Goal: Task Accomplishment & Management: Use online tool/utility

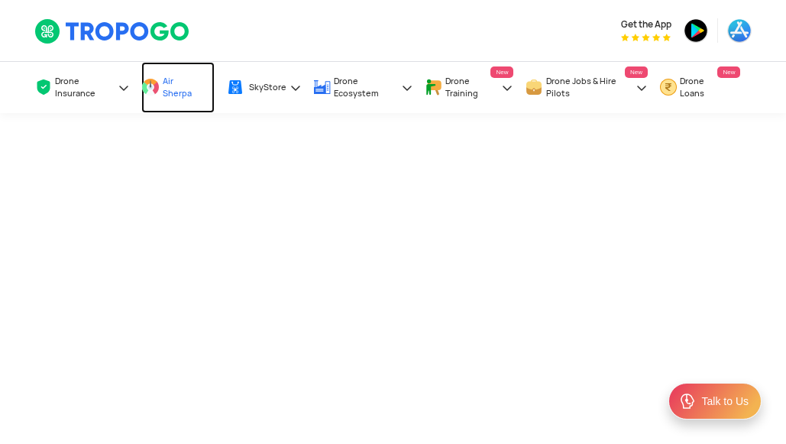
click at [190, 94] on span "Air Sherpa" at bounding box center [181, 87] width 37 height 24
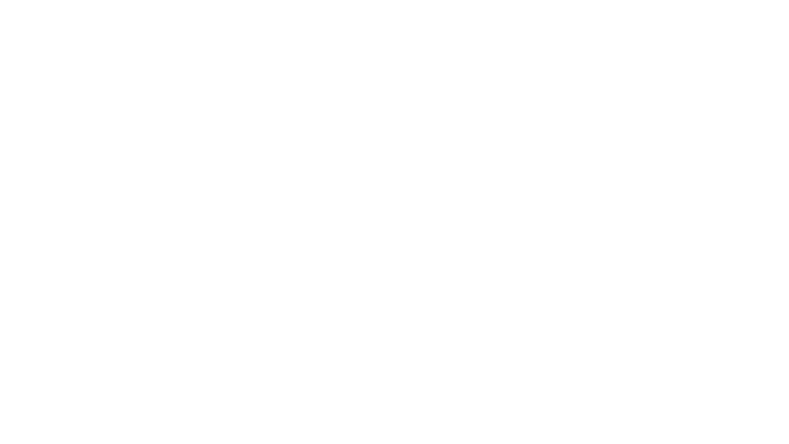
click at [721, 292] on body at bounding box center [394, 222] width 789 height 444
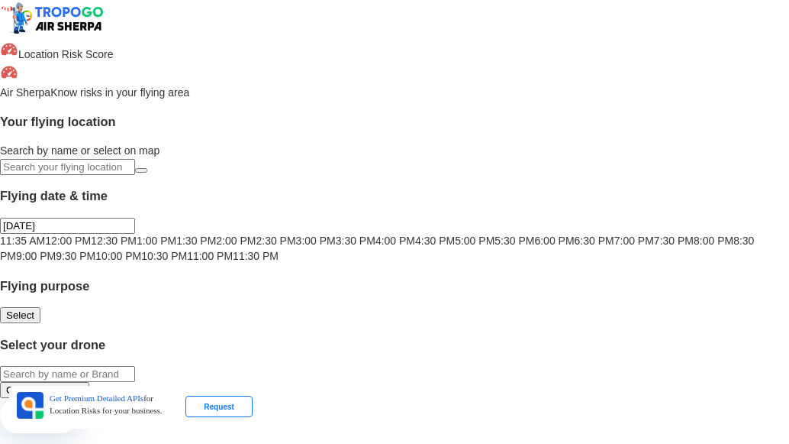
click at [128, 160] on input "text" at bounding box center [67, 167] width 135 height 16
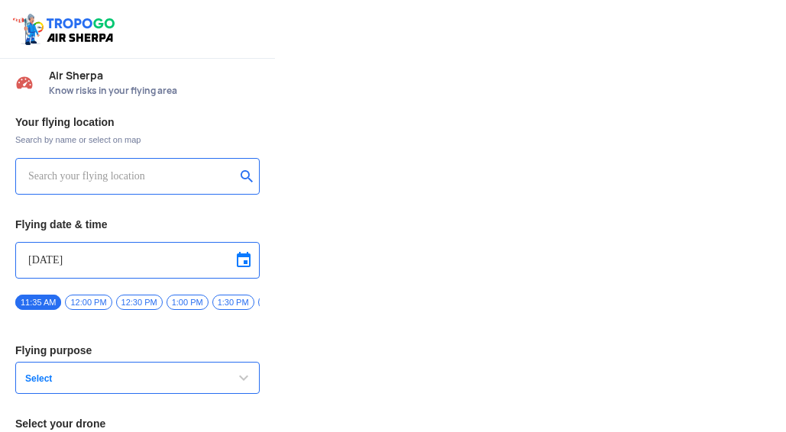
click at [132, 179] on input "text" at bounding box center [131, 176] width 207 height 18
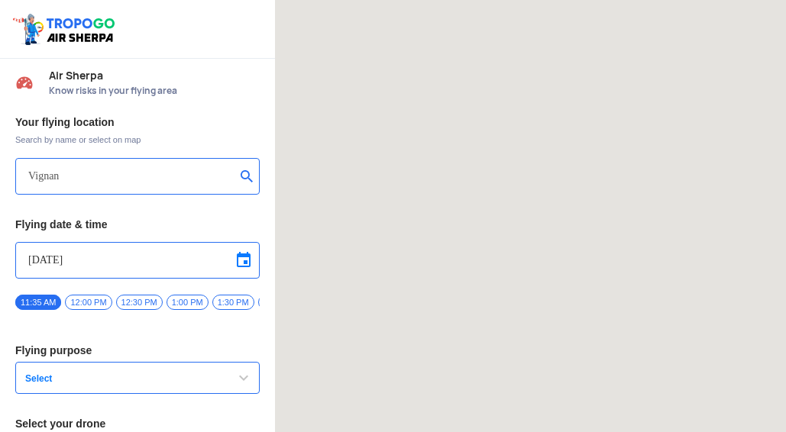
click at [141, 183] on input "Vignan" at bounding box center [131, 176] width 207 height 18
type input "V"
click at [103, 185] on input "text" at bounding box center [131, 176] width 207 height 18
click at [246, 176] on button "submit" at bounding box center [249, 177] width 18 height 15
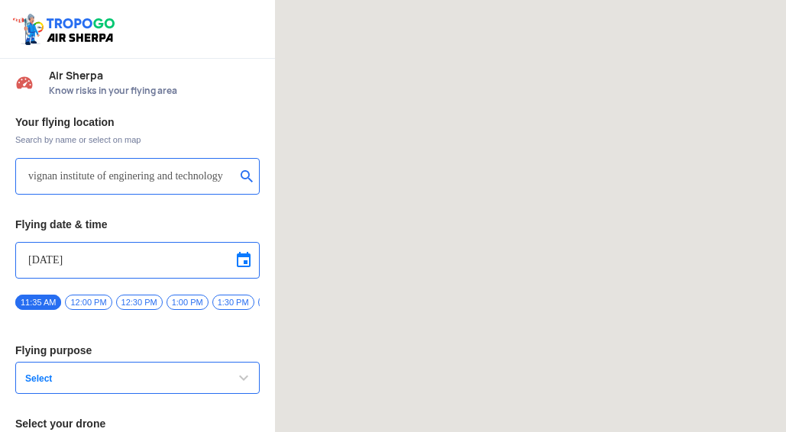
click at [98, 269] on input "[DATE]" at bounding box center [137, 260] width 218 height 18
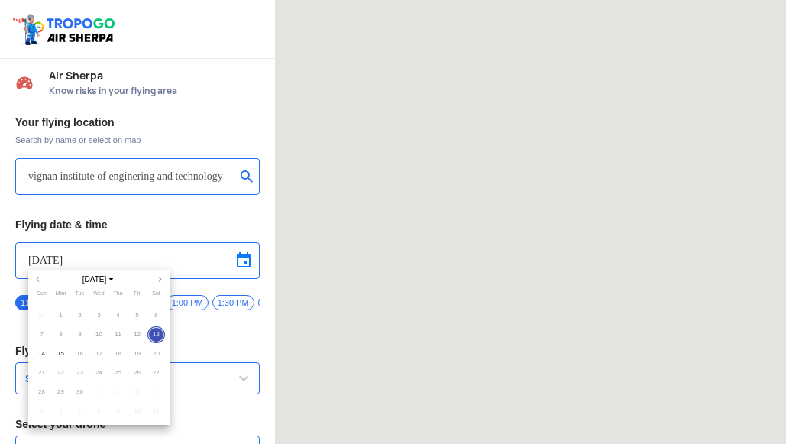
click at [160, 224] on div at bounding box center [393, 222] width 786 height 444
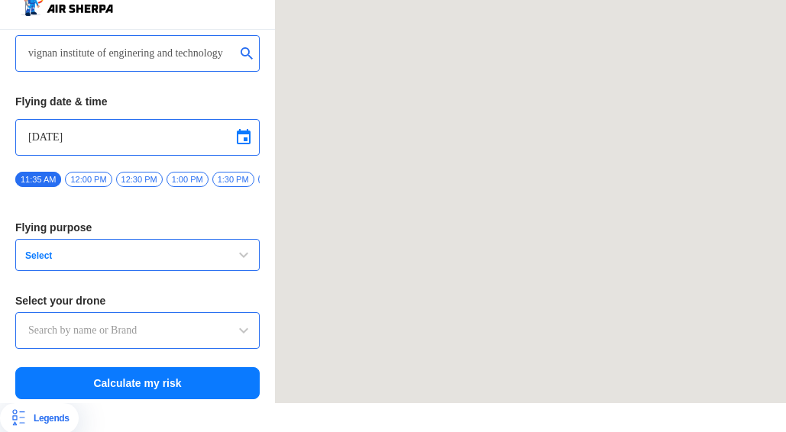
scroll to position [42, 0]
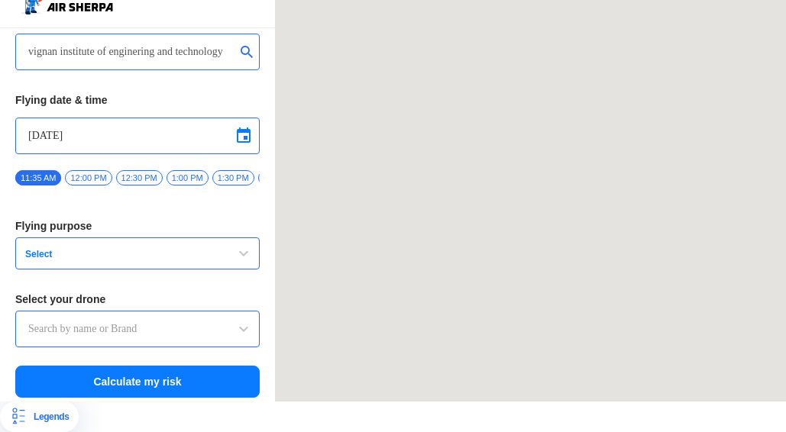
click at [160, 263] on button "Select" at bounding box center [137, 253] width 244 height 32
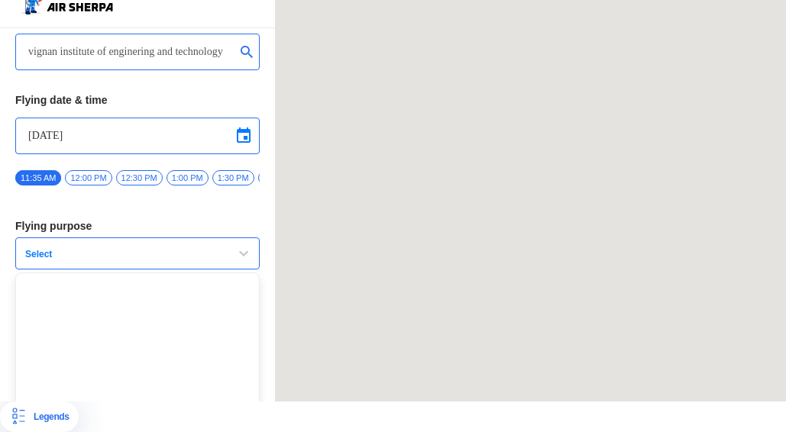
click at [160, 254] on span "Select" at bounding box center [114, 254] width 191 height 12
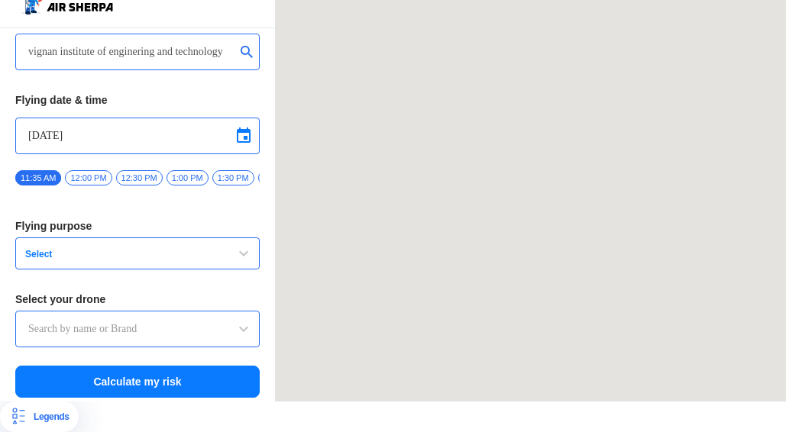
click at [160, 254] on span "Select" at bounding box center [114, 254] width 191 height 12
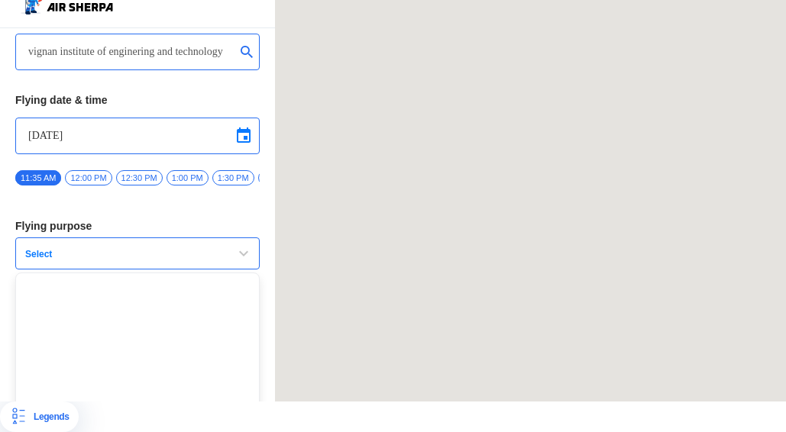
click at [245, 247] on span "button" at bounding box center [243, 253] width 18 height 18
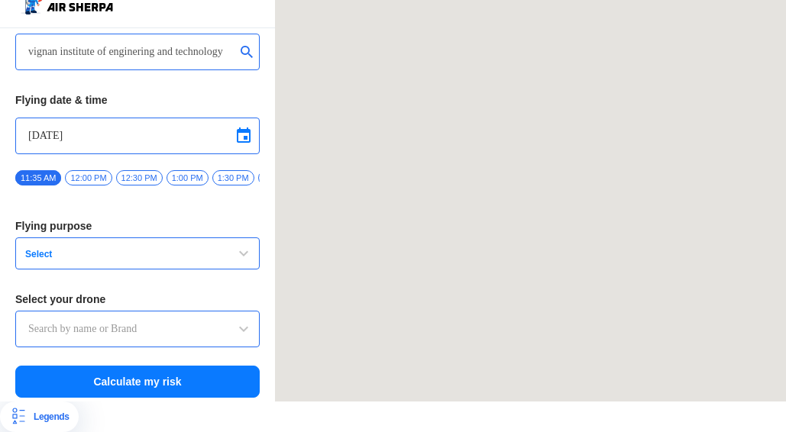
click at [245, 247] on span "button" at bounding box center [243, 253] width 18 height 18
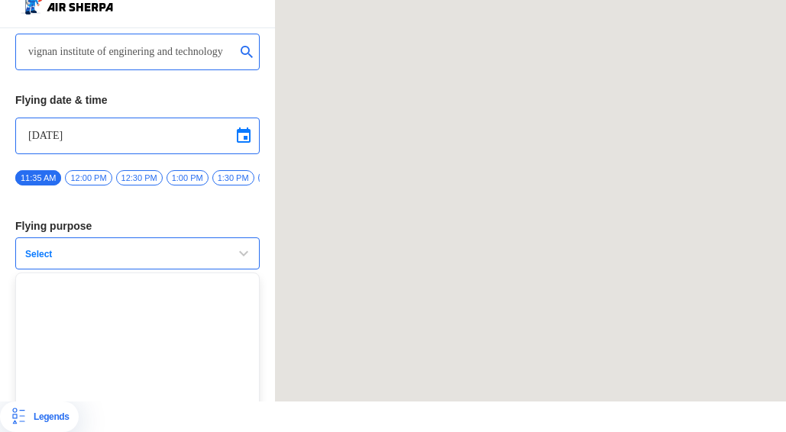
click at [245, 247] on span "button" at bounding box center [243, 253] width 18 height 18
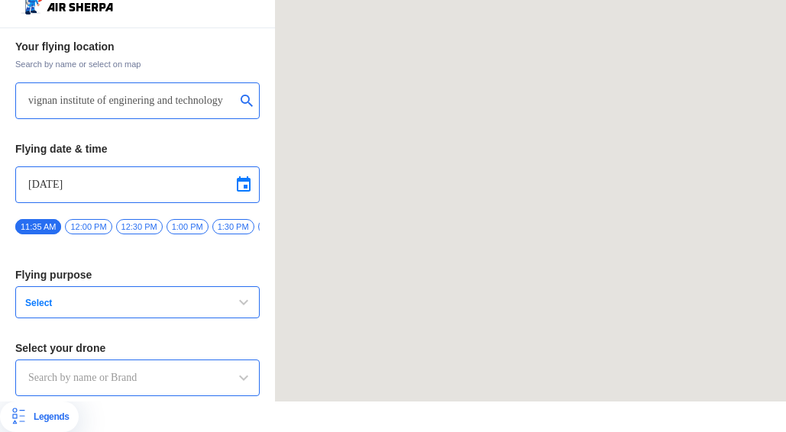
scroll to position [0, 0]
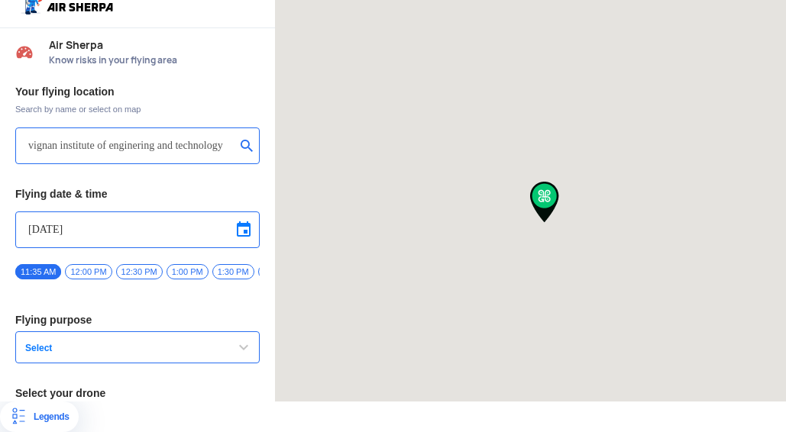
click at [521, 241] on div at bounding box center [530, 185] width 511 height 432
type input "MDR59, Malikipuram, Andhra Pradesh 533254, India"
click at [237, 331] on button "Select" at bounding box center [137, 347] width 244 height 32
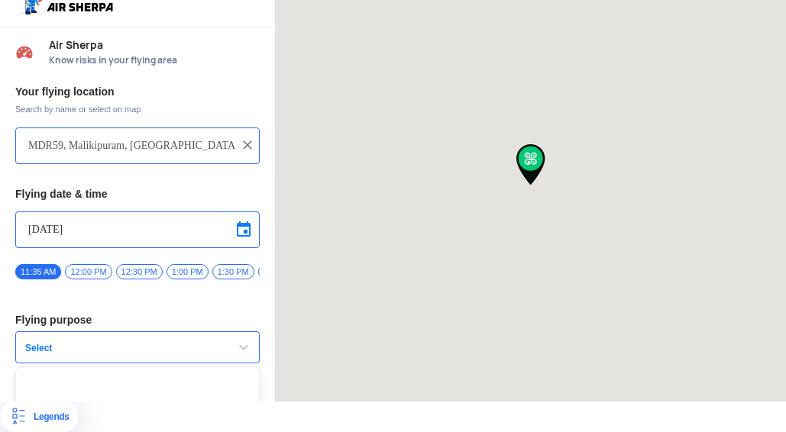
click at [237, 339] on span "button" at bounding box center [243, 347] width 18 height 18
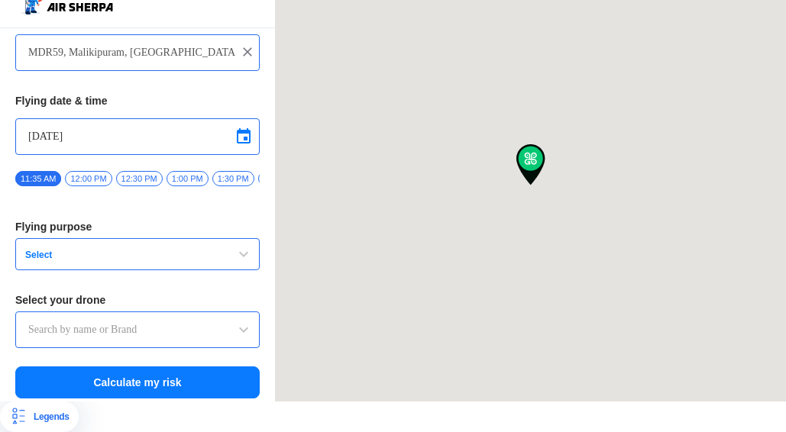
scroll to position [94, 0]
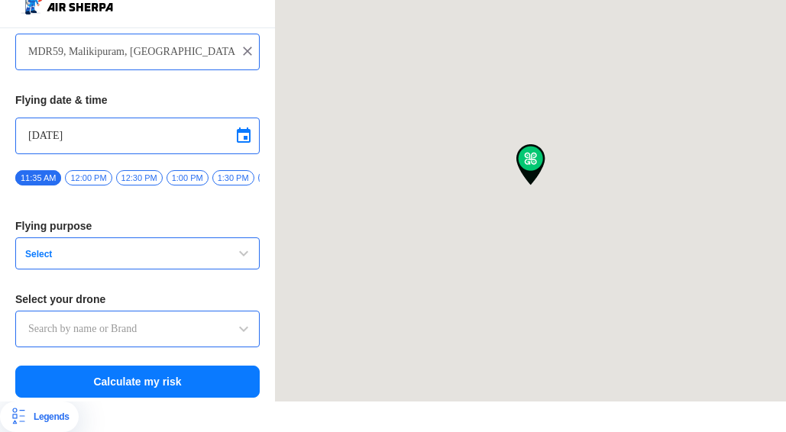
click at [240, 314] on div at bounding box center [137, 329] width 244 height 37
click at [240, 321] on span at bounding box center [243, 329] width 18 height 18
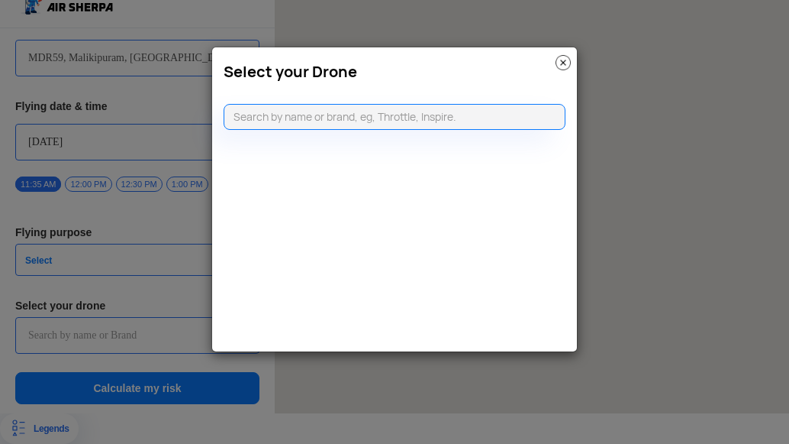
click at [560, 59] on img at bounding box center [563, 62] width 15 height 15
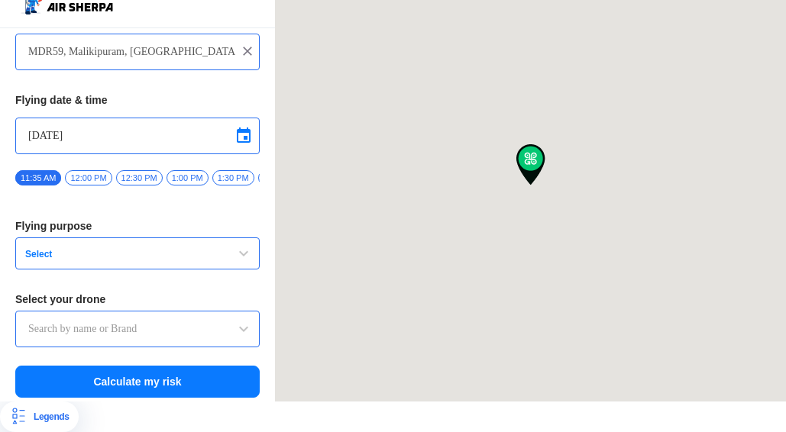
scroll to position [0, 0]
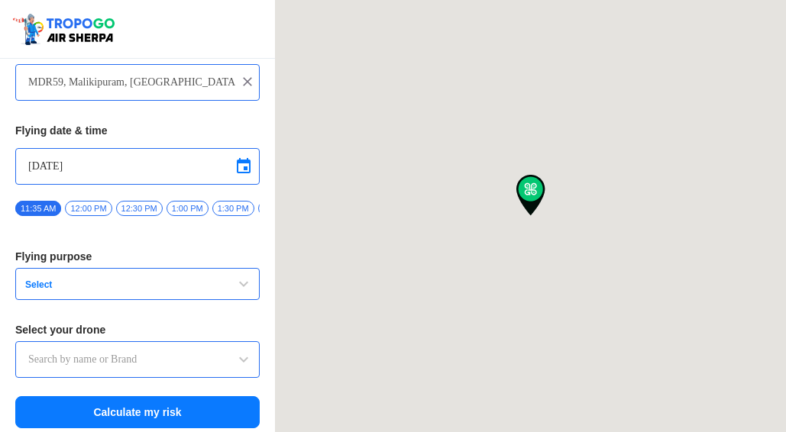
click at [241, 82] on img at bounding box center [247, 81] width 15 height 15
click at [225, 87] on input "text" at bounding box center [131, 82] width 207 height 18
type input "v"
click at [137, 79] on input "VIGNAN INSTITUE OF ENGINEERING QAND TECHNOLOGY" at bounding box center [131, 82] width 207 height 18
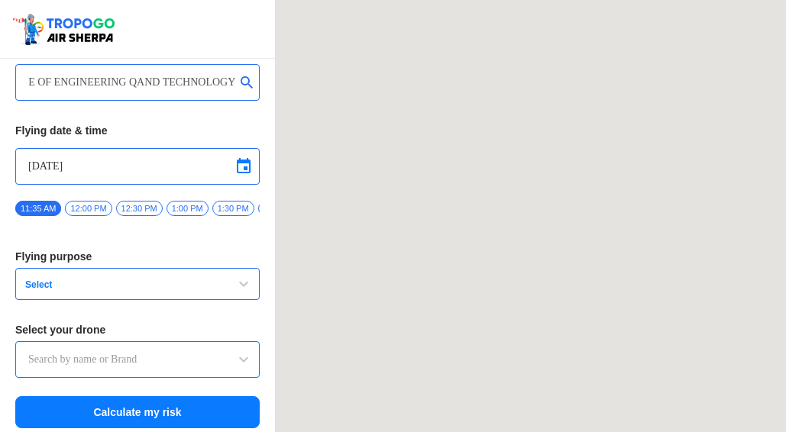
click at [130, 80] on input "VIGNAN INSTITUE OF ENGINEERING QAND TECHNOLOGY" at bounding box center [131, 82] width 207 height 18
type input "VIGNAN INSTITUE OF ENGINEERING AND TECHNOLOGY"
click at [240, 82] on button "submit" at bounding box center [249, 83] width 18 height 15
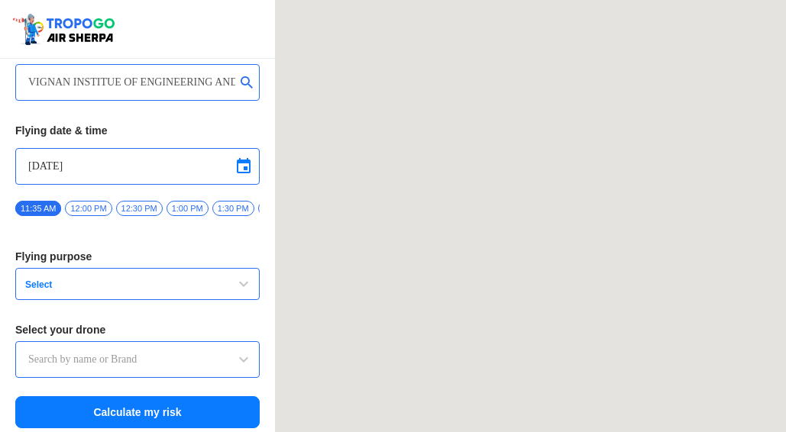
click at [240, 83] on button "submit" at bounding box center [249, 83] width 18 height 15
click at [224, 82] on input "VIGNAN INSTITUE OF ENGINEERING AND TECHNOLOGY" at bounding box center [131, 82] width 207 height 18
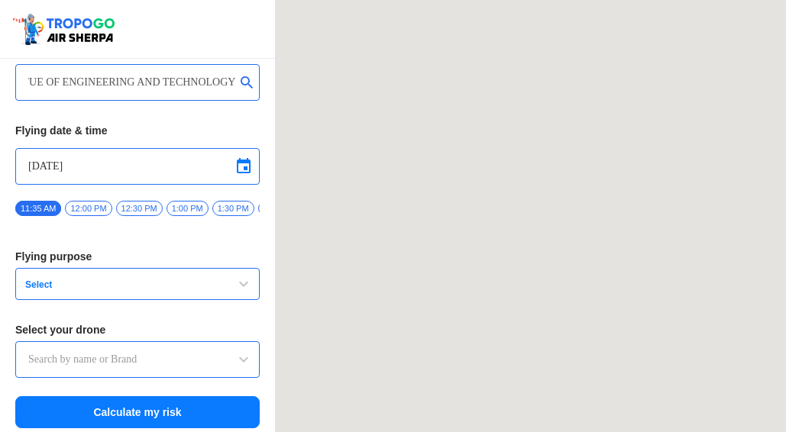
drag, startPoint x: 226, startPoint y: 86, endPoint x: 237, endPoint y: 76, distance: 15.1
click at [237, 76] on div "VIGNAN INSTITUE OF ENGINEERING AND TECHNOLOGY" at bounding box center [137, 82] width 244 height 37
click at [228, 79] on input "VIGNAN INSTITUE OF ENGINEERING AND TECHNOLOGY" at bounding box center [131, 82] width 207 height 18
click at [234, 286] on span "button" at bounding box center [243, 284] width 18 height 18
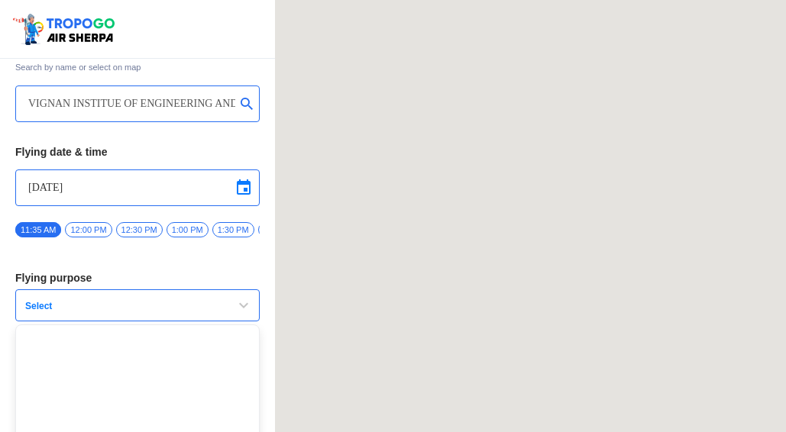
scroll to position [150, 0]
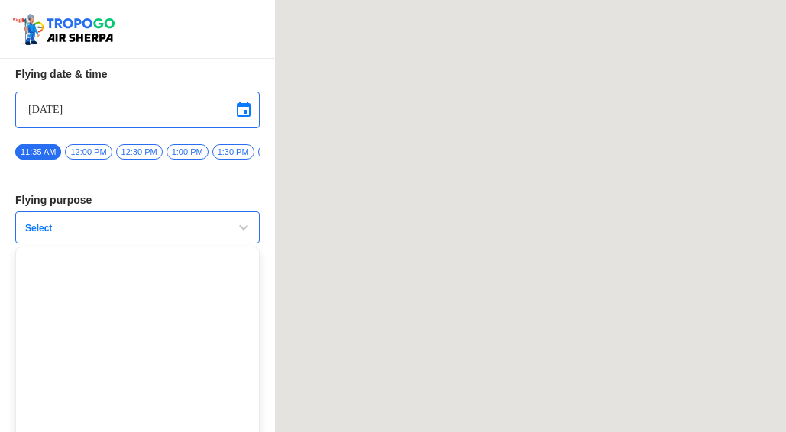
click at [238, 235] on span "button" at bounding box center [243, 227] width 18 height 18
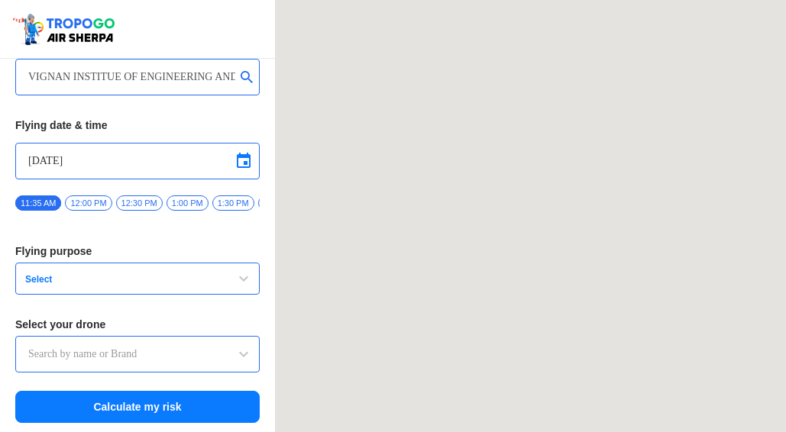
scroll to position [94, 0]
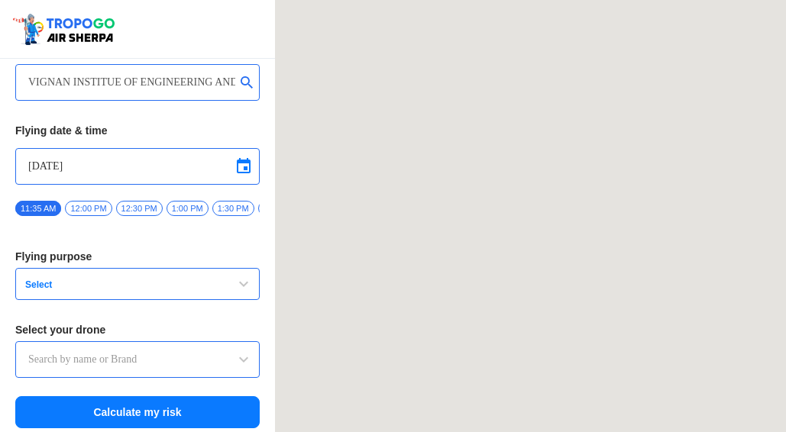
click at [238, 235] on div "Your flying location Search by name or select on map VIGNAN INSTITUE OF ENGINEE…" at bounding box center [137, 226] width 275 height 424
click at [245, 289] on span "button" at bounding box center [243, 284] width 18 height 18
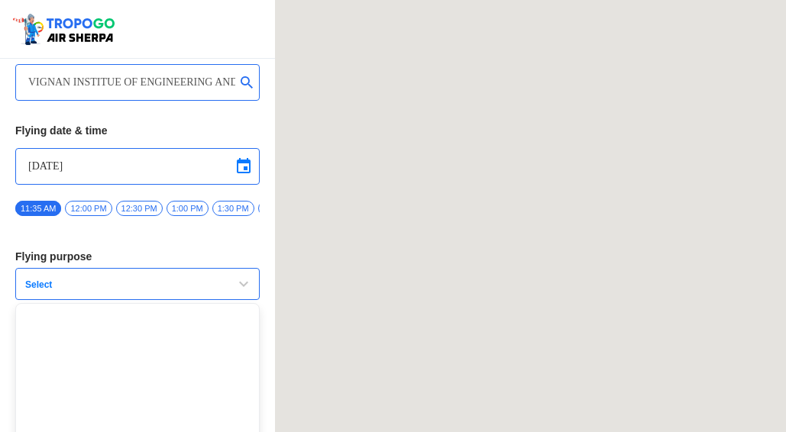
scroll to position [150, 0]
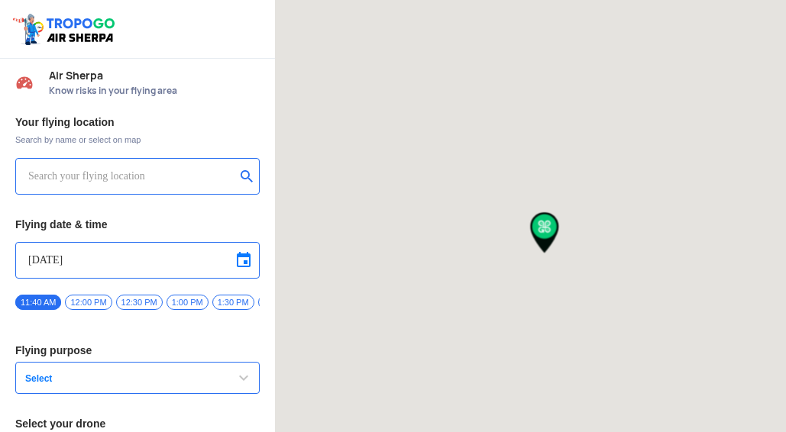
type input "[GEOGRAPHIC_DATA], [GEOGRAPHIC_DATA], [GEOGRAPHIC_DATA], [GEOGRAPHIC_DATA] 5300…"
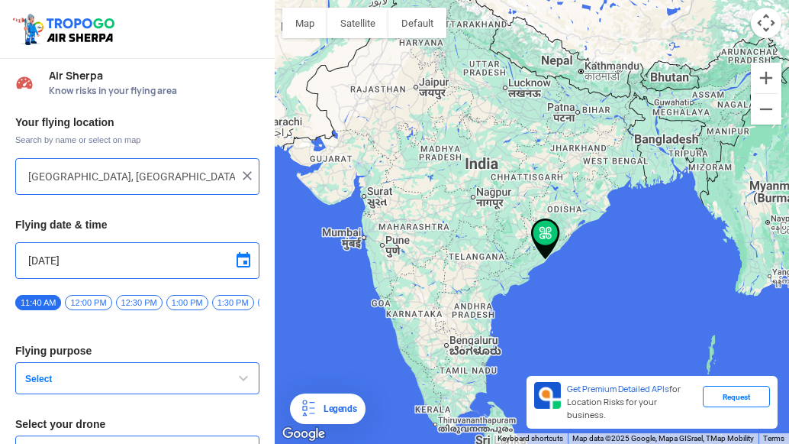
click at [240, 177] on img at bounding box center [247, 175] width 15 height 15
click at [69, 176] on input "text" at bounding box center [131, 176] width 207 height 18
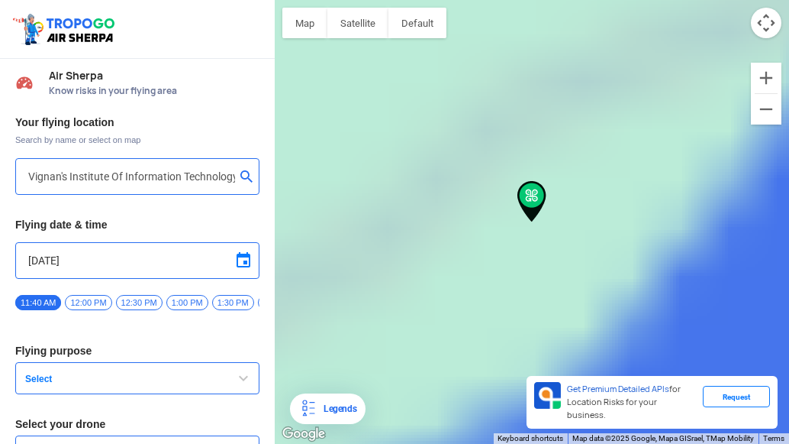
type input "[GEOGRAPHIC_DATA], [GEOGRAPHIC_DATA] 530049, [GEOGRAPHIC_DATA]"
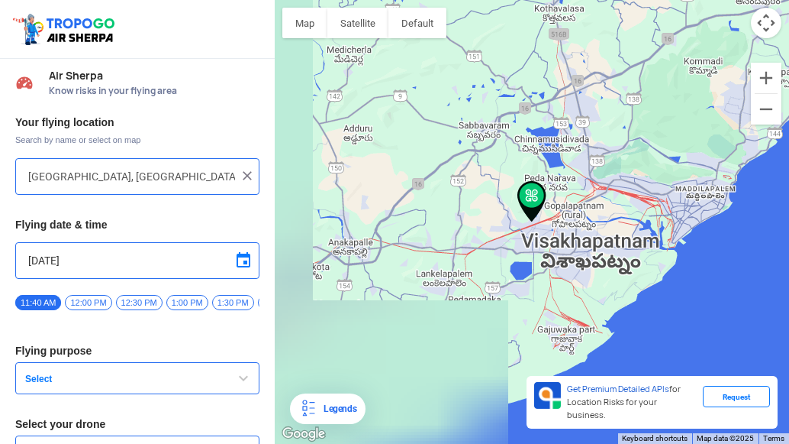
scroll to position [94, 0]
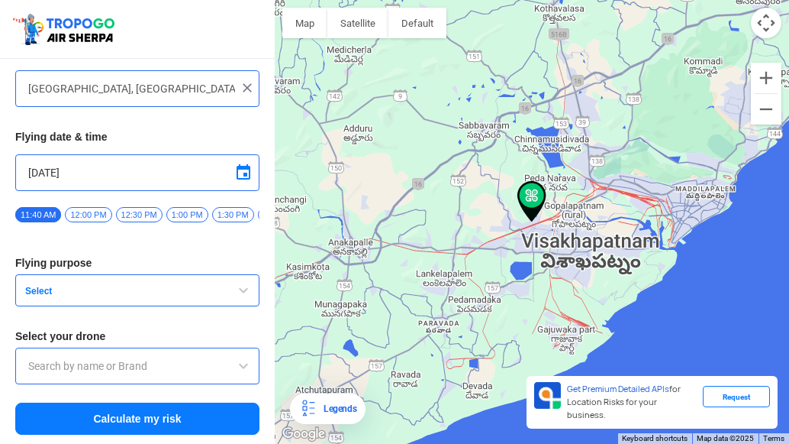
click at [146, 289] on span "Select" at bounding box center [114, 291] width 191 height 12
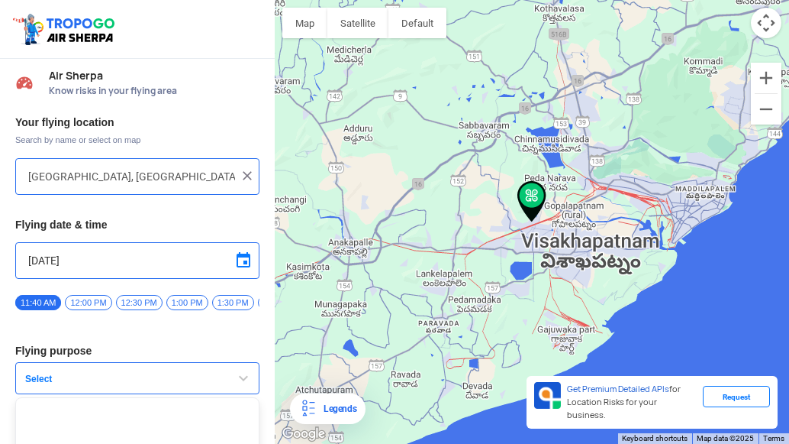
scroll to position [150, 0]
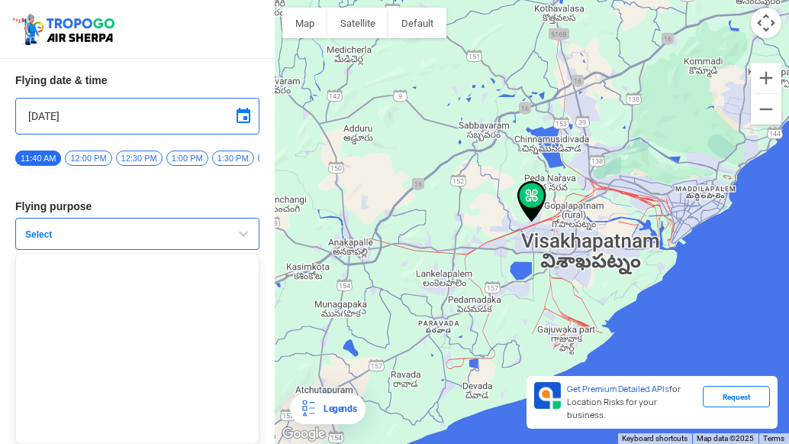
click at [240, 238] on span "button" at bounding box center [243, 233] width 18 height 18
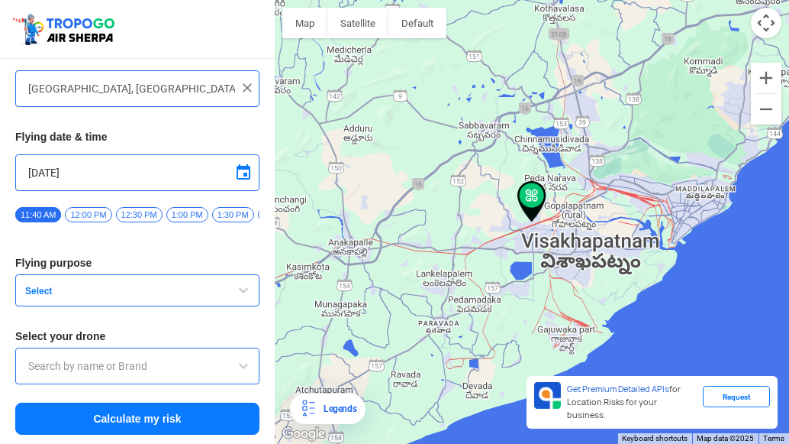
scroll to position [94, 0]
click at [214, 376] on div at bounding box center [137, 365] width 244 height 37
click at [217, 366] on input "text" at bounding box center [137, 365] width 218 height 18
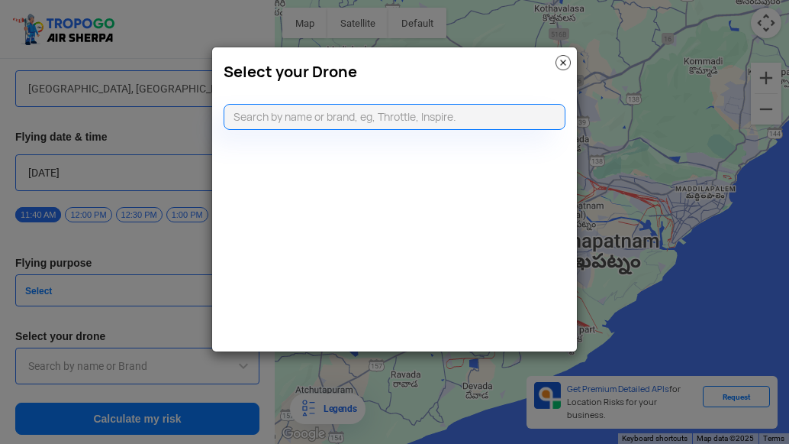
click at [207, 331] on modal-container "Select your Drone" at bounding box center [394, 222] width 789 height 444
click at [560, 59] on img at bounding box center [563, 62] width 15 height 15
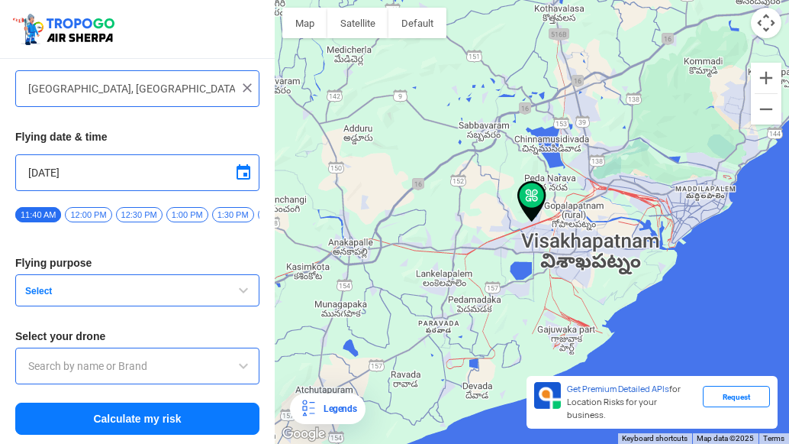
click at [242, 280] on button "Select" at bounding box center [137, 290] width 244 height 32
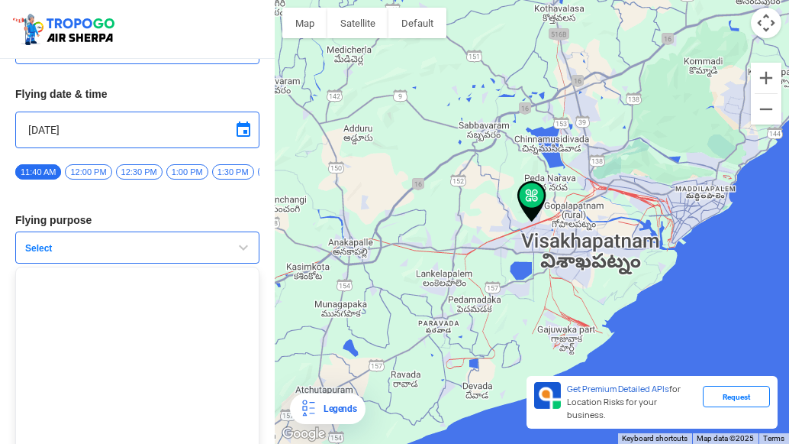
scroll to position [150, 0]
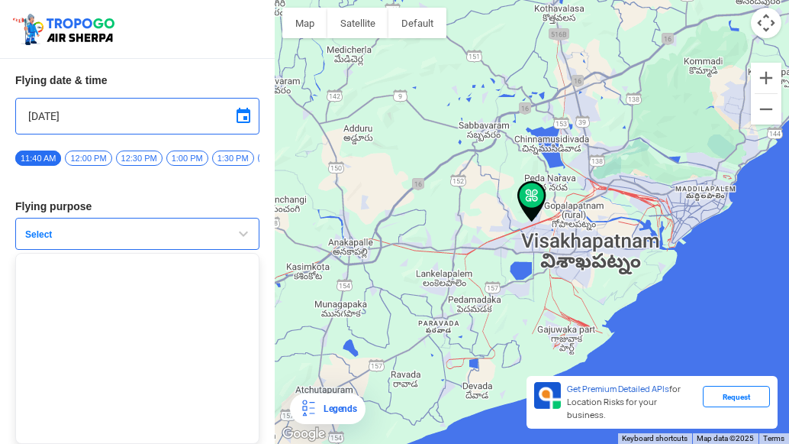
click at [245, 234] on span "button" at bounding box center [243, 233] width 18 height 18
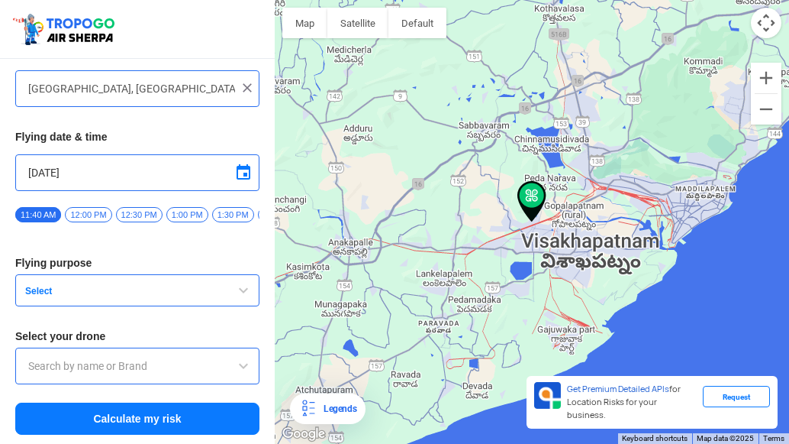
click at [242, 292] on span "button" at bounding box center [243, 290] width 18 height 18
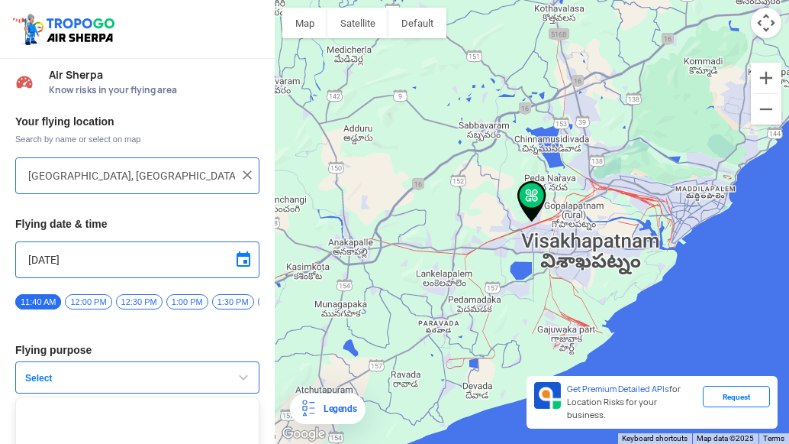
scroll to position [0, 0]
click at [46, 305] on span "11:40 AM" at bounding box center [38, 302] width 46 height 15
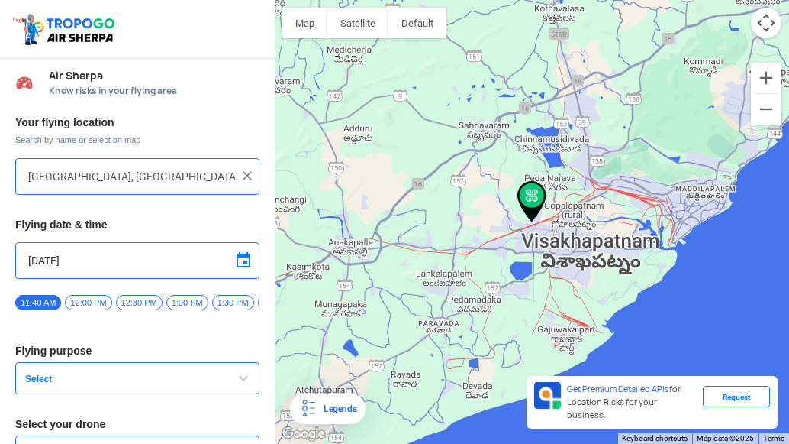
click at [221, 381] on button "Select" at bounding box center [137, 378] width 244 height 32
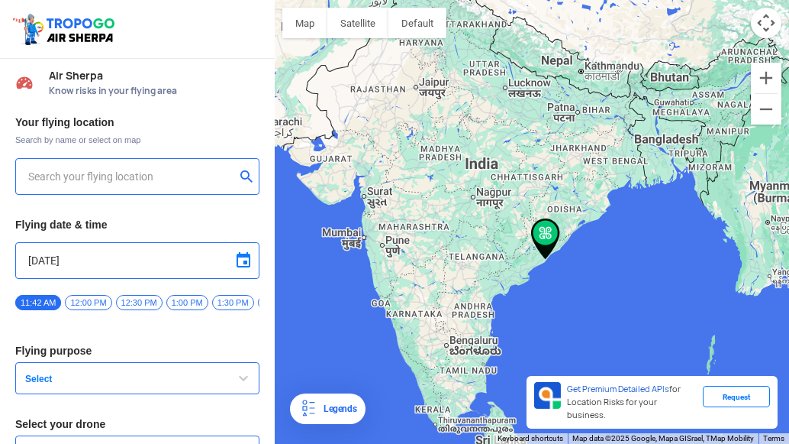
type input "[GEOGRAPHIC_DATA], [GEOGRAPHIC_DATA], [GEOGRAPHIC_DATA], [GEOGRAPHIC_DATA] 5300…"
click at [242, 386] on span "button" at bounding box center [243, 378] width 18 height 18
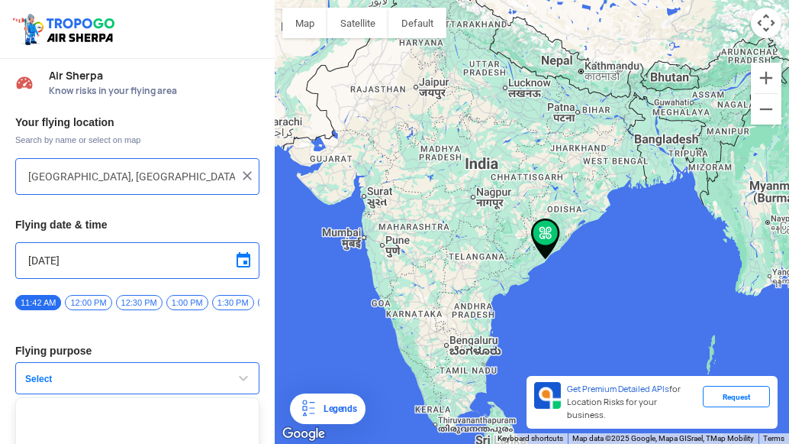
click at [245, 386] on span "button" at bounding box center [243, 378] width 18 height 18
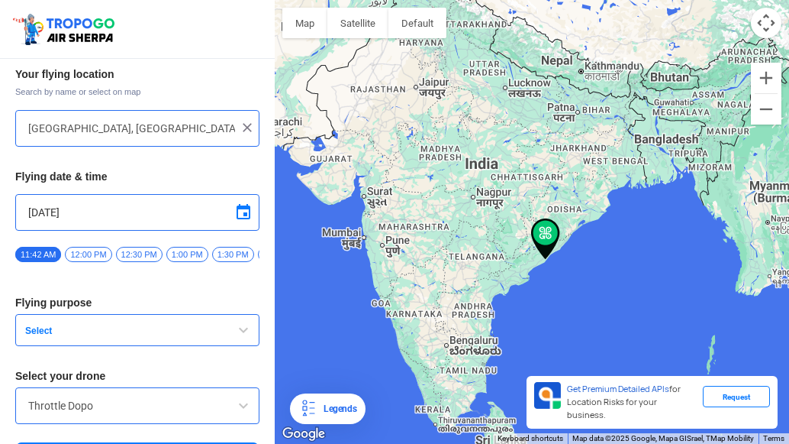
scroll to position [94, 0]
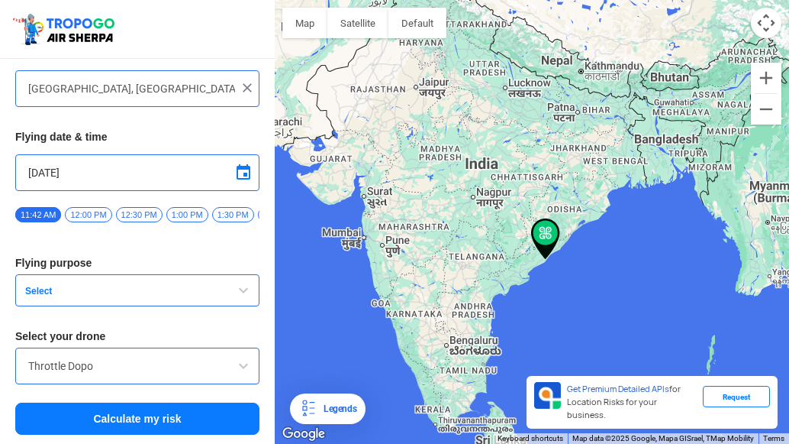
click at [210, 377] on div "Throttle Dopo" at bounding box center [137, 365] width 244 height 37
click at [243, 364] on span at bounding box center [243, 365] width 18 height 18
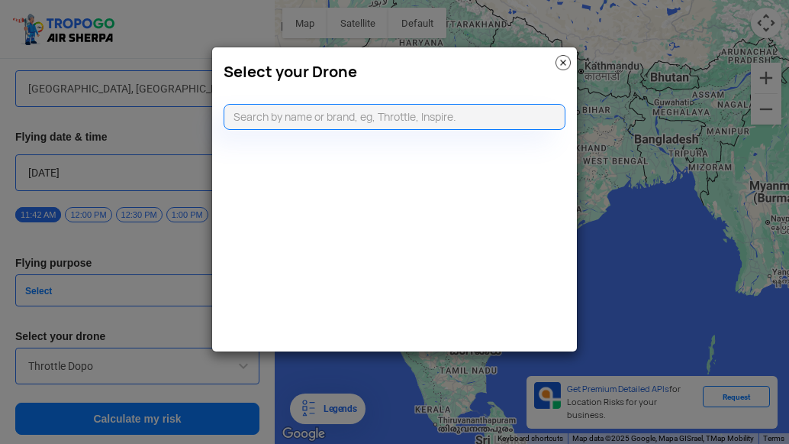
click at [566, 63] on img at bounding box center [563, 62] width 15 height 15
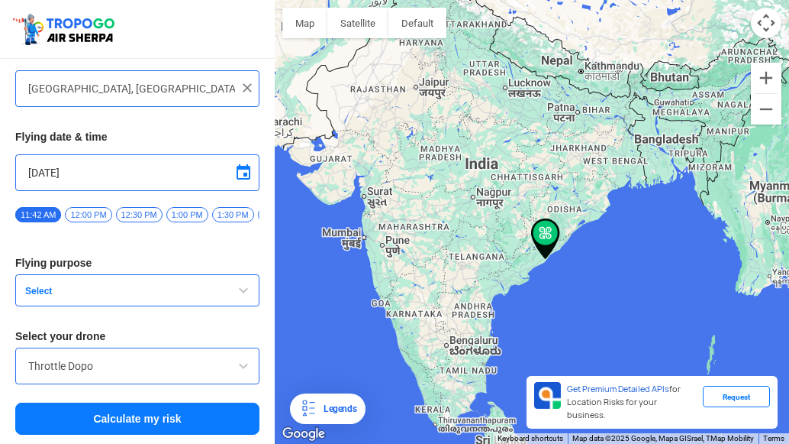
click at [250, 80] on img at bounding box center [247, 87] width 15 height 15
click at [222, 79] on input "text" at bounding box center [131, 88] width 207 height 18
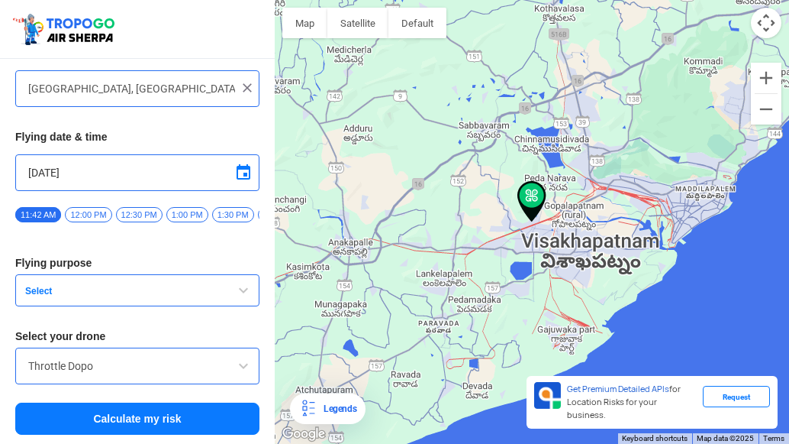
click at [129, 287] on span "Select" at bounding box center [114, 291] width 191 height 12
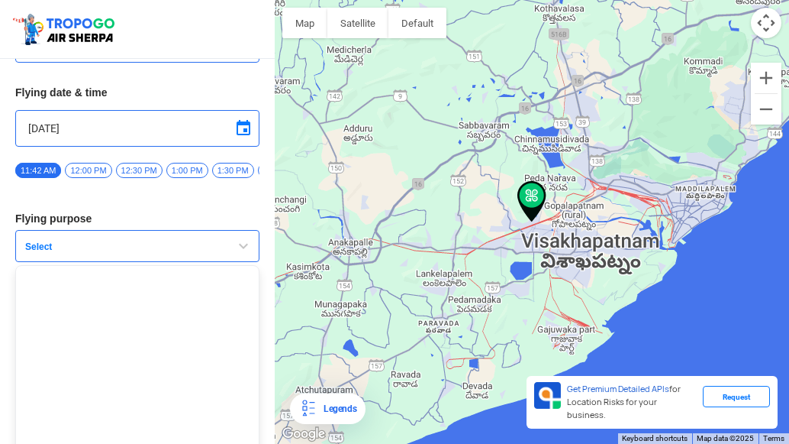
scroll to position [150, 0]
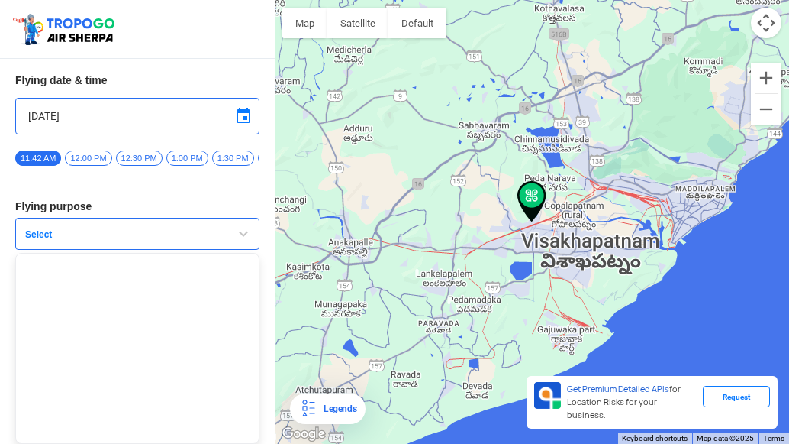
click at [240, 235] on span "button" at bounding box center [243, 233] width 18 height 18
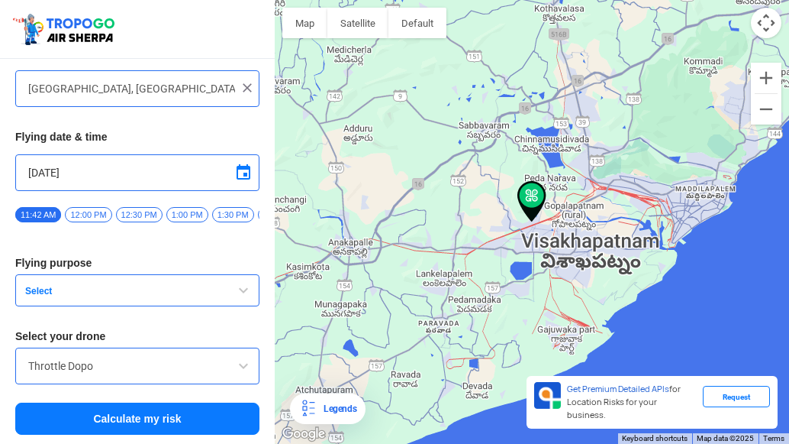
click at [160, 282] on button "Select" at bounding box center [137, 290] width 244 height 32
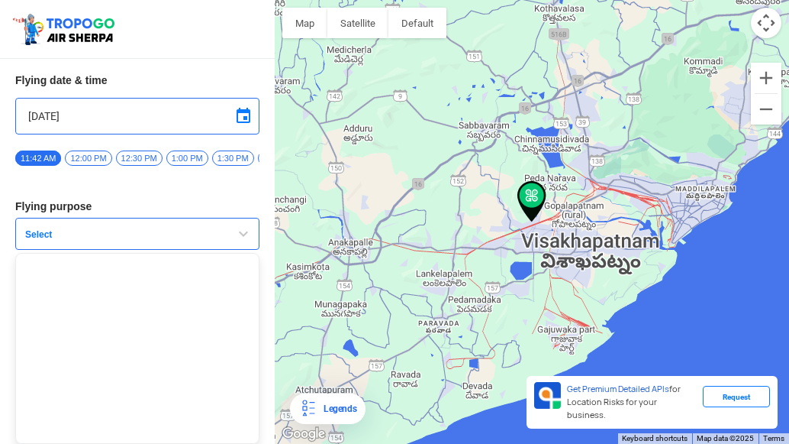
click at [128, 243] on button "Select" at bounding box center [137, 234] width 244 height 32
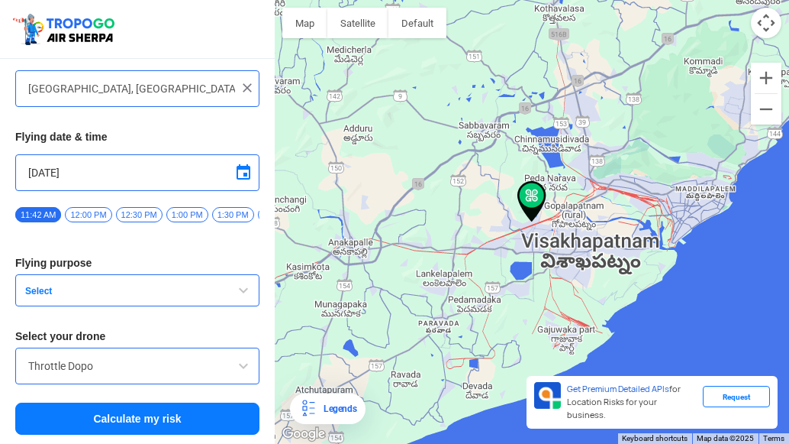
click at [128, 243] on div "Your flying location Search by name or select on map Block D, Visakhapatnam, An…" at bounding box center [137, 232] width 275 height 424
click at [185, 367] on input "Throttle Dopo" at bounding box center [137, 365] width 218 height 18
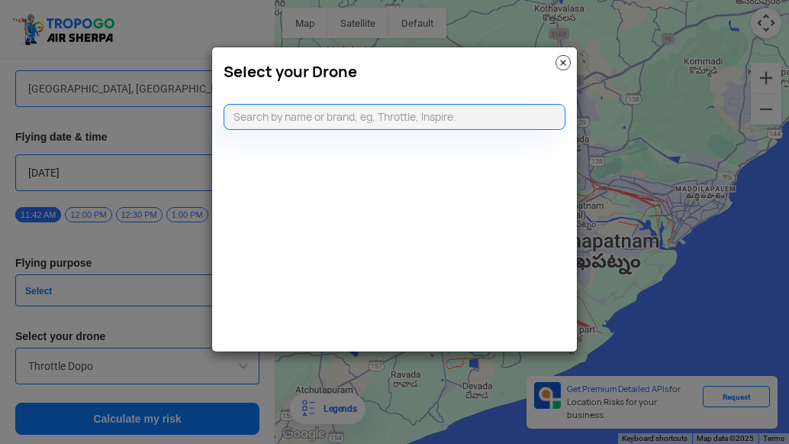
click at [558, 63] on img at bounding box center [563, 62] width 15 height 15
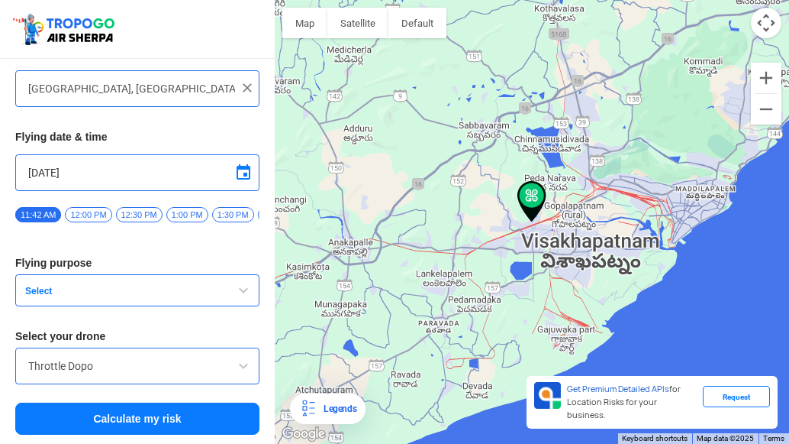
click at [234, 363] on span at bounding box center [243, 365] width 18 height 18
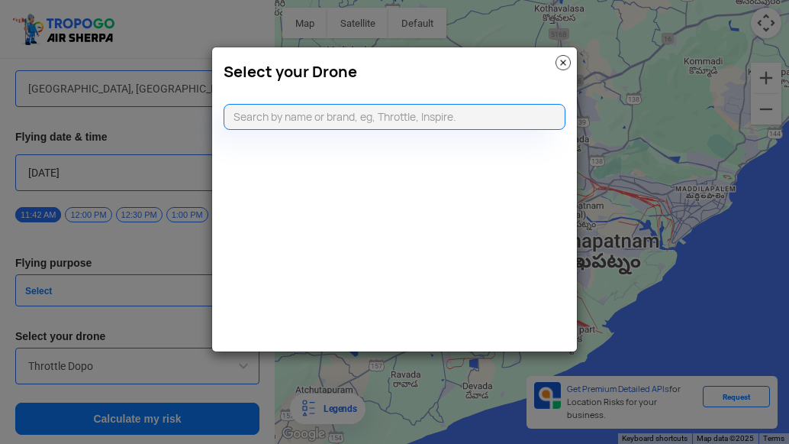
click at [235, 362] on modal-container "Select your Drone" at bounding box center [394, 222] width 789 height 444
click at [561, 66] on img at bounding box center [563, 62] width 15 height 15
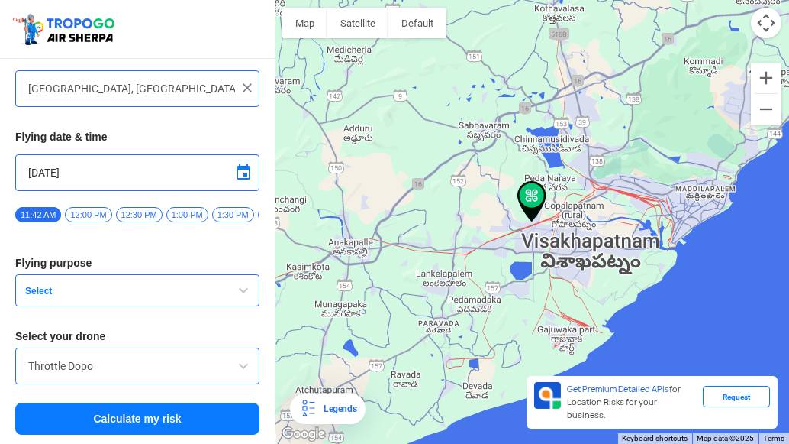
click at [169, 279] on button "Select" at bounding box center [137, 290] width 244 height 32
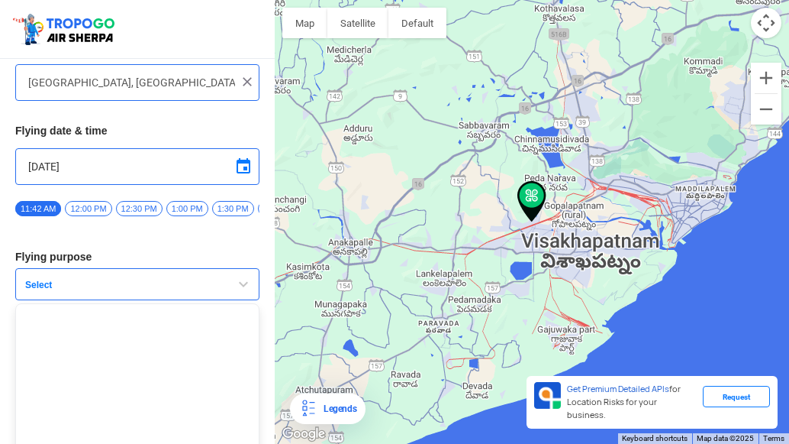
click at [163, 291] on span "Select" at bounding box center [114, 285] width 191 height 12
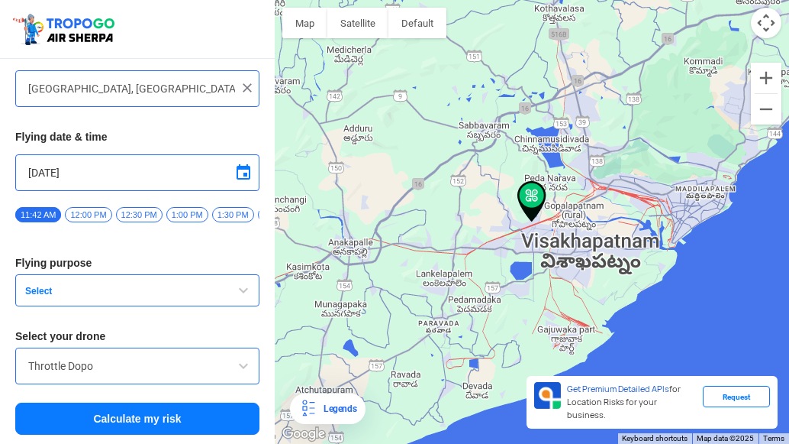
click at [121, 168] on input "[DATE]" at bounding box center [137, 172] width 218 height 18
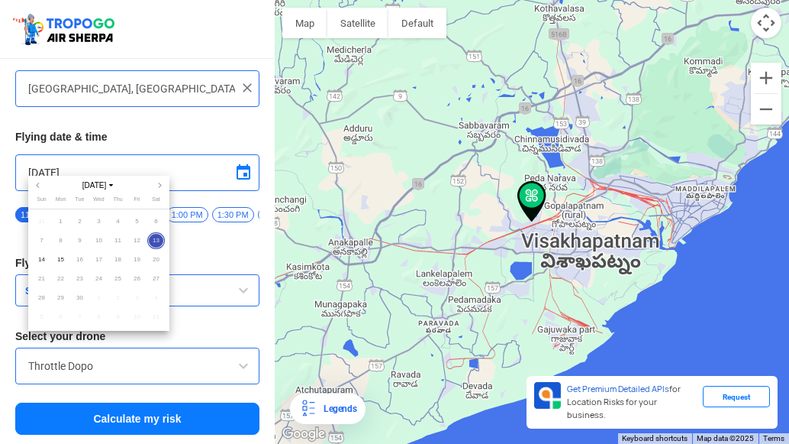
click at [145, 160] on div at bounding box center [394, 222] width 789 height 444
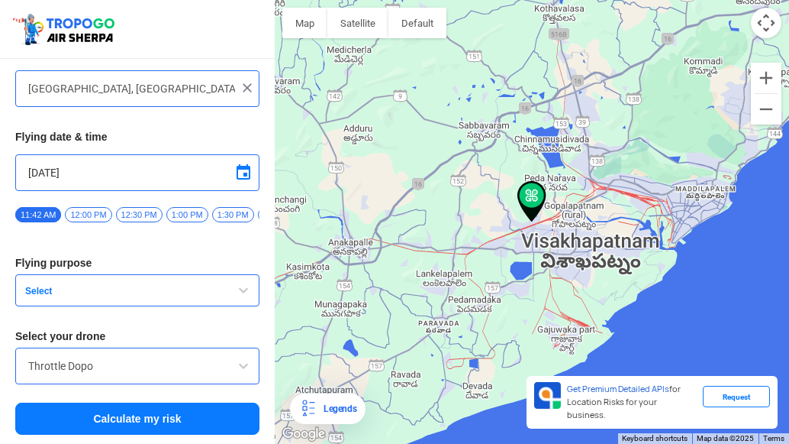
click at [99, 211] on span "12:00 PM" at bounding box center [88, 214] width 47 height 15
click at [151, 284] on button "Select" at bounding box center [137, 290] width 244 height 32
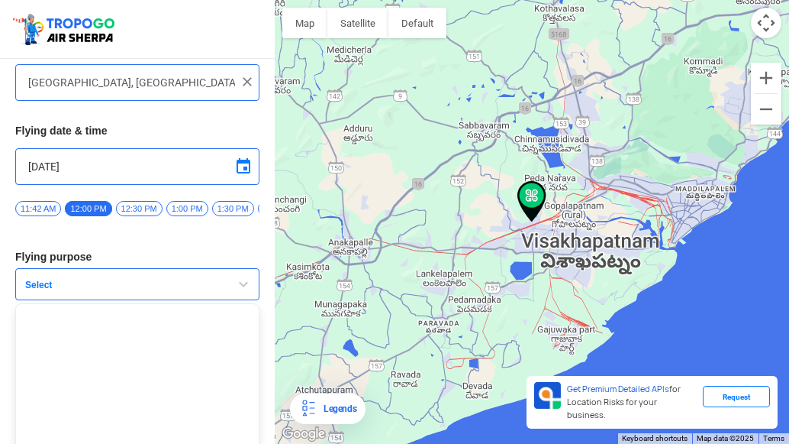
click at [151, 284] on button "Select" at bounding box center [137, 284] width 244 height 32
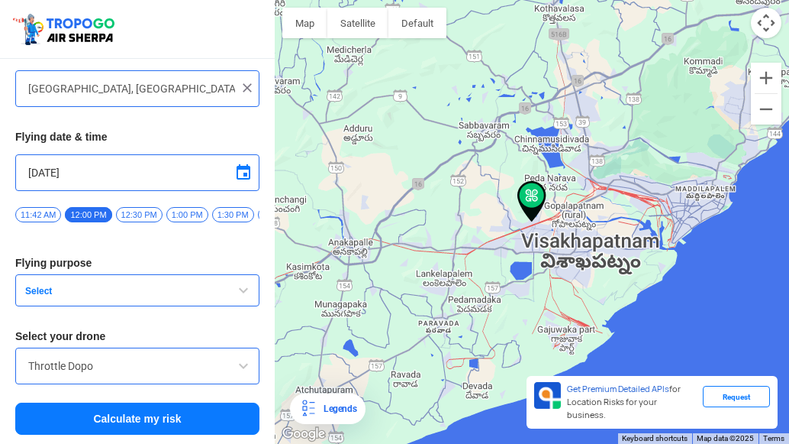
click at [151, 284] on button "Select" at bounding box center [137, 290] width 244 height 32
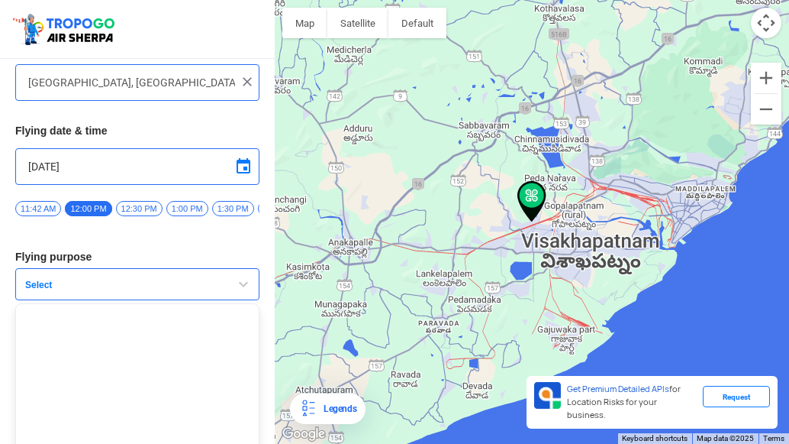
drag, startPoint x: 151, startPoint y: 284, endPoint x: 143, endPoint y: 263, distance: 22.3
click at [165, 263] on div "Your flying location Search by name or select on map Block D, Visakhapatnam, An…" at bounding box center [137, 226] width 275 height 424
click at [141, 262] on h3 "Flying purpose" at bounding box center [137, 256] width 244 height 11
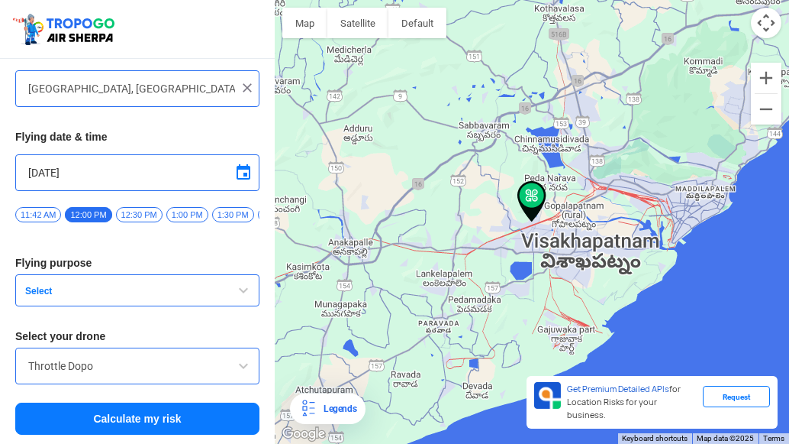
drag, startPoint x: 141, startPoint y: 263, endPoint x: 152, endPoint y: 260, distance: 11.3
click at [151, 260] on h3 "Flying purpose" at bounding box center [137, 262] width 244 height 11
click at [156, 258] on h3 "Flying purpose" at bounding box center [137, 262] width 244 height 11
click at [236, 297] on span "button" at bounding box center [243, 290] width 18 height 18
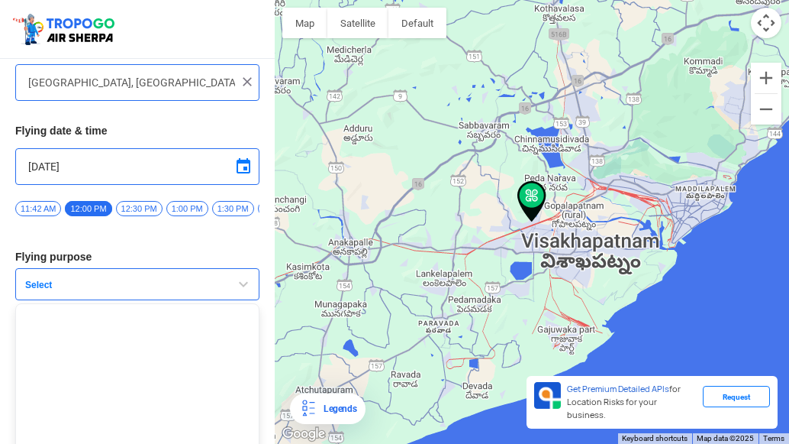
click at [236, 293] on span "button" at bounding box center [243, 284] width 18 height 18
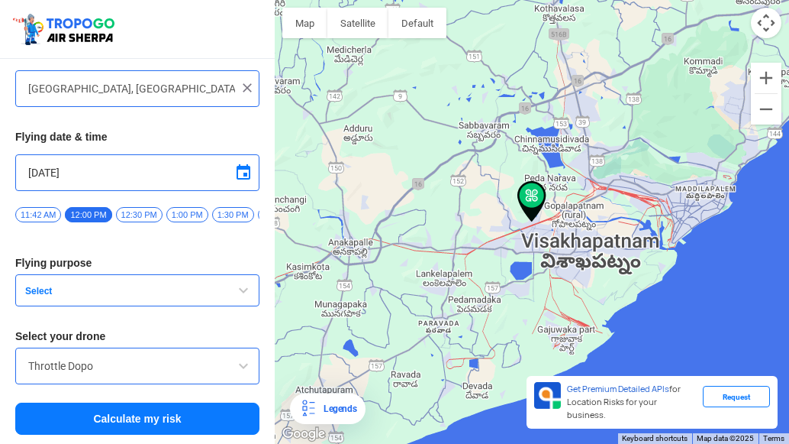
click at [236, 297] on span "button" at bounding box center [243, 290] width 18 height 18
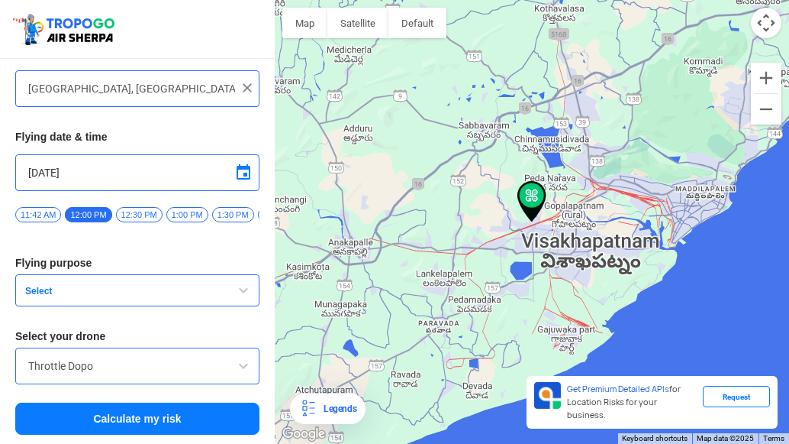
click at [236, 297] on span "button" at bounding box center [243, 290] width 18 height 18
click at [494, 238] on div at bounding box center [532, 222] width 515 height 444
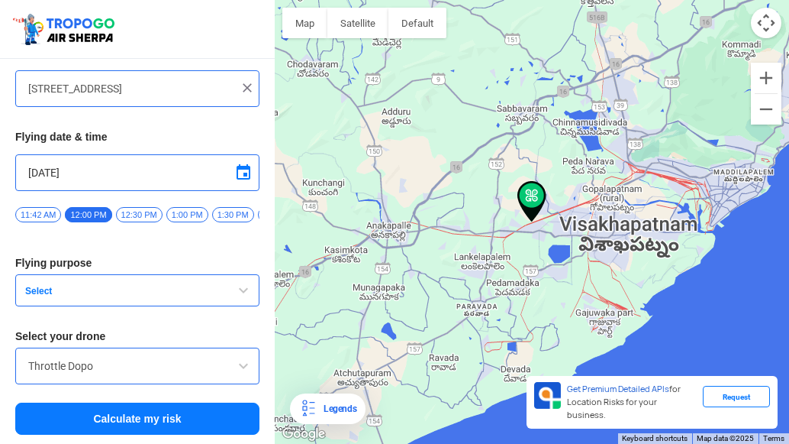
click at [576, 213] on div at bounding box center [532, 222] width 515 height 444
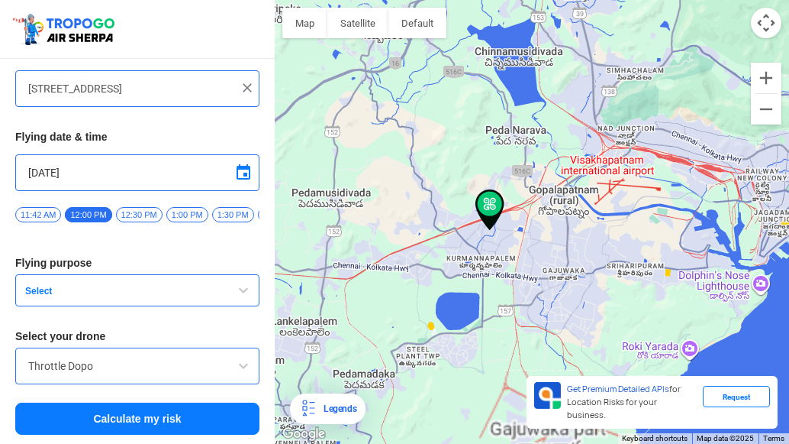
click at [576, 213] on div at bounding box center [532, 222] width 515 height 444
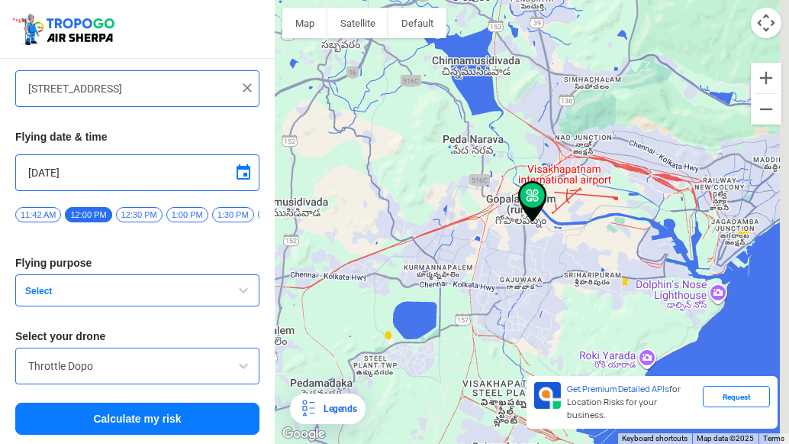
click at [576, 213] on div at bounding box center [532, 222] width 515 height 444
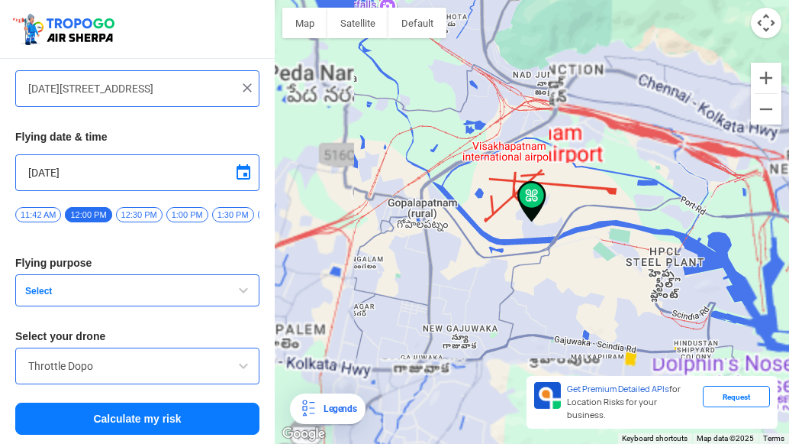
click at [576, 213] on div at bounding box center [532, 222] width 515 height 444
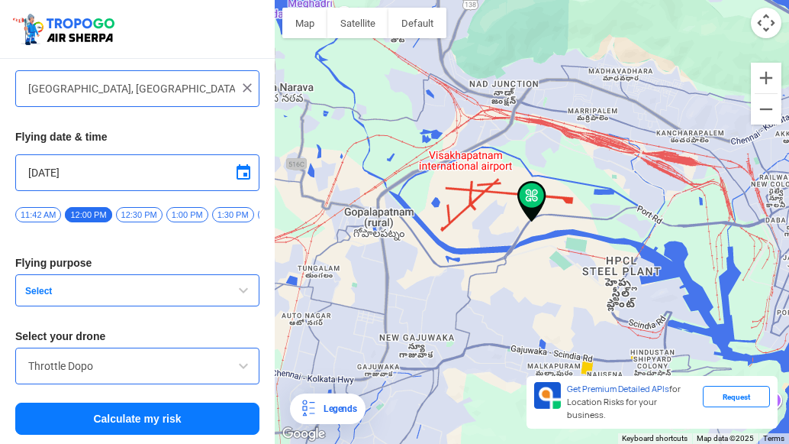
click at [576, 213] on div at bounding box center [532, 222] width 515 height 444
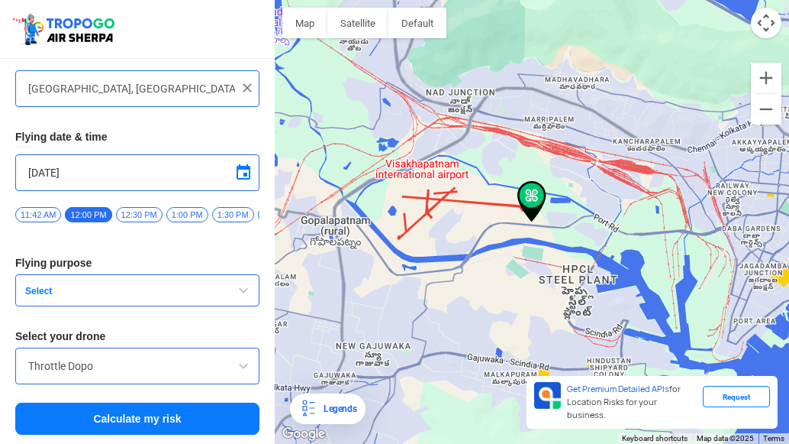
click at [343, 279] on div at bounding box center [532, 222] width 515 height 444
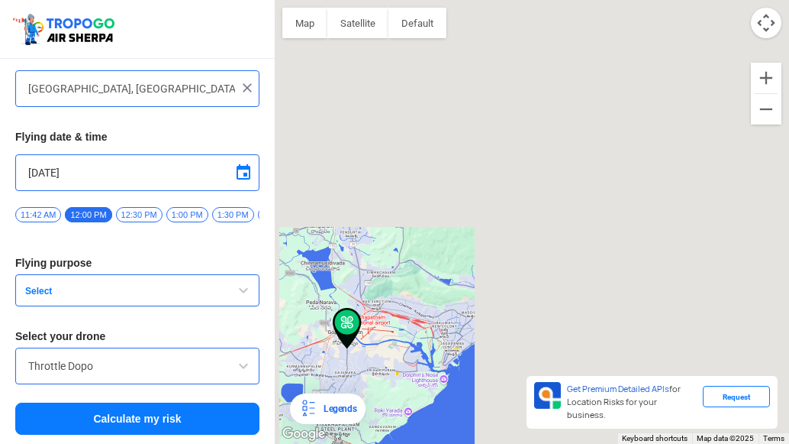
type input "BHPV Twp, Visakhapatnam, Andhra Pradesh 530012, India"
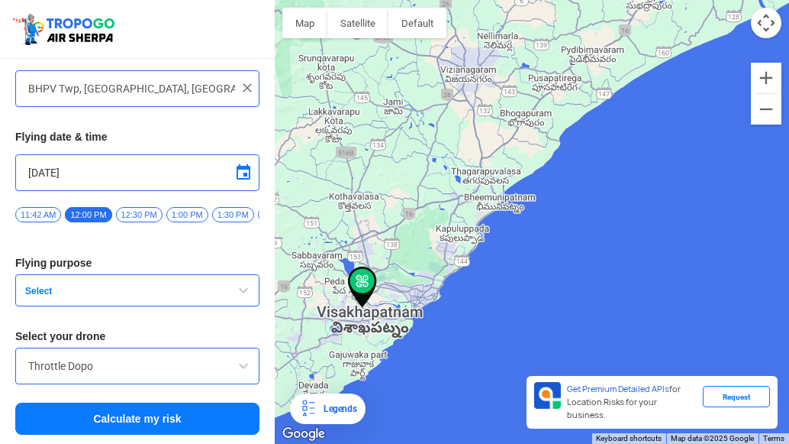
click at [248, 286] on span "button" at bounding box center [243, 290] width 18 height 18
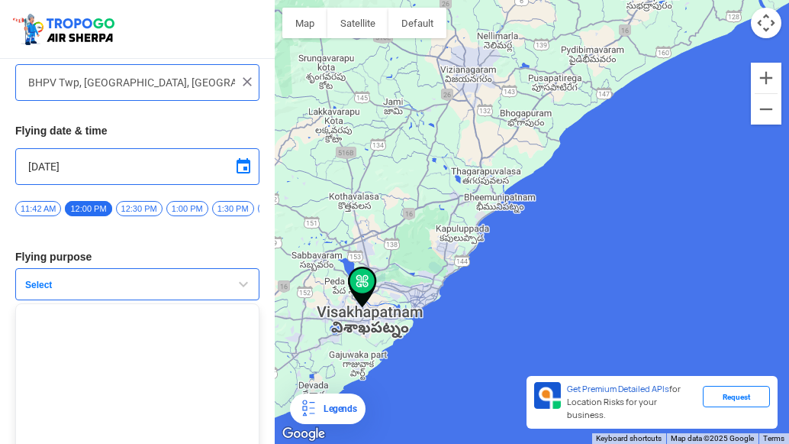
scroll to position [150, 0]
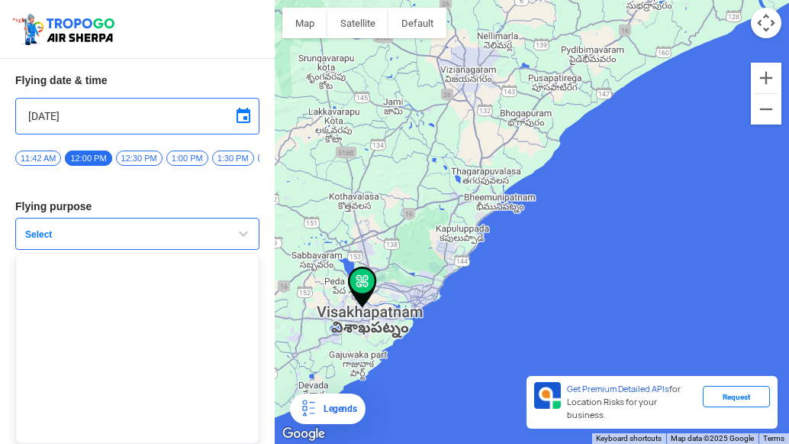
click at [227, 217] on div "Your flying location Search by name or select on map BHPV Twp, Visakhapatnam, A…" at bounding box center [137, 175] width 275 height 424
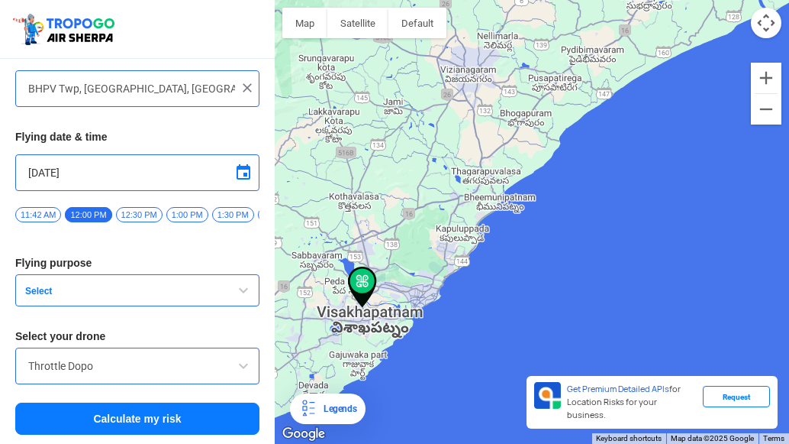
click at [239, 292] on span "button" at bounding box center [243, 290] width 18 height 18
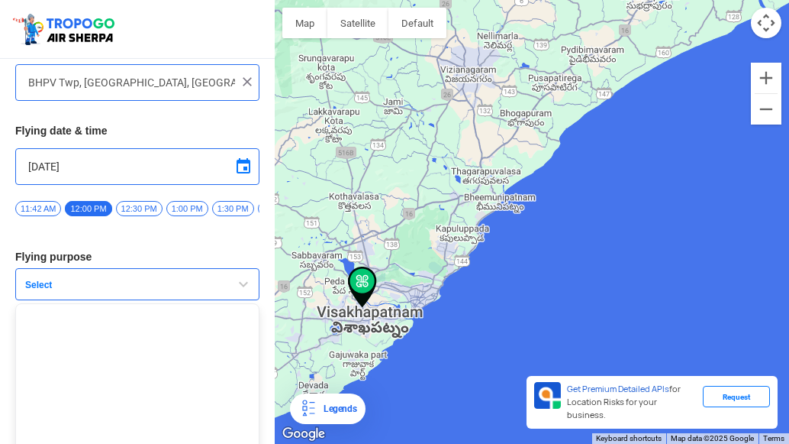
click at [239, 292] on span "button" at bounding box center [243, 284] width 18 height 18
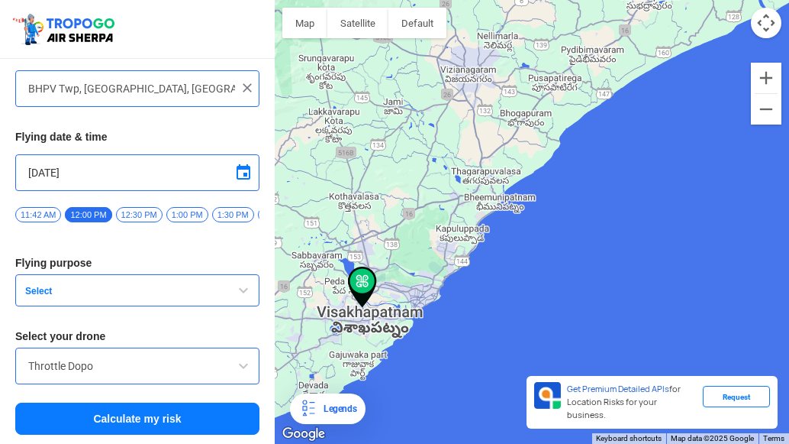
click at [239, 292] on span "button" at bounding box center [243, 290] width 18 height 18
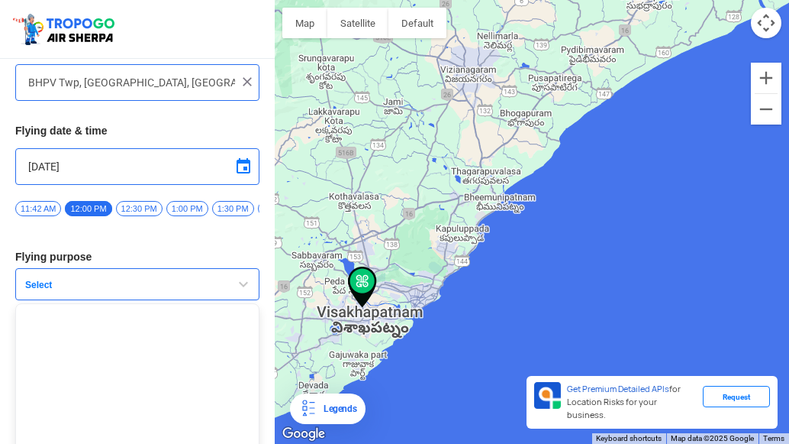
click at [252, 288] on button "Select" at bounding box center [137, 284] width 244 height 32
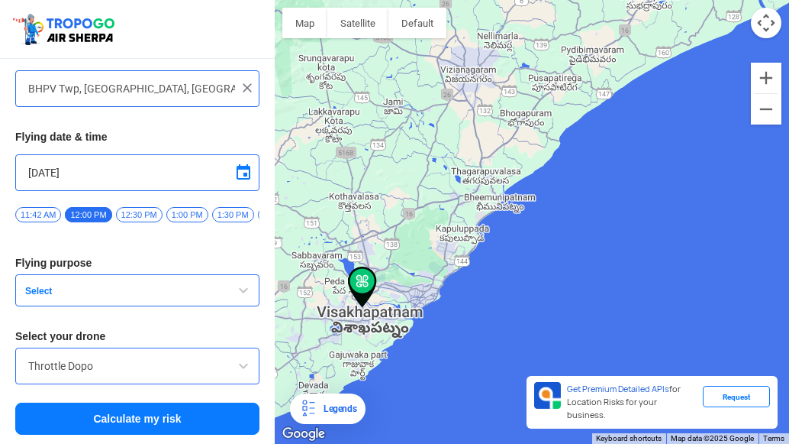
click at [214, 318] on div "Your flying location Search by name or select on map BHPV Twp, Visakhapatnam, A…" at bounding box center [137, 232] width 275 height 424
click at [237, 286] on span "button" at bounding box center [243, 290] width 18 height 18
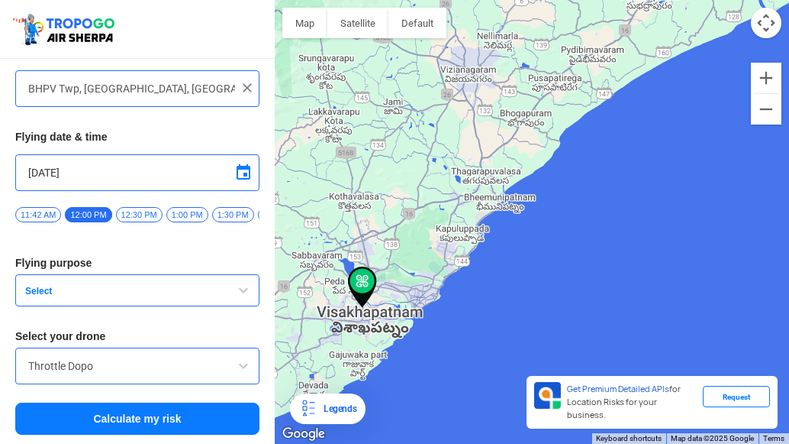
click at [237, 286] on span "button" at bounding box center [243, 290] width 18 height 18
click at [239, 369] on span at bounding box center [243, 365] width 18 height 18
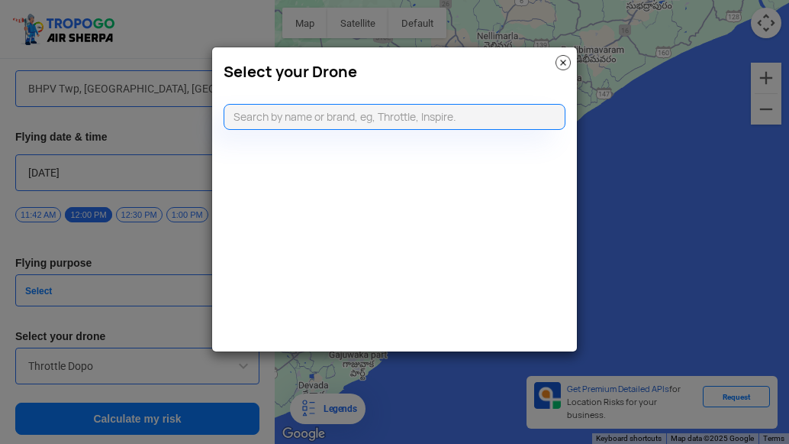
drag, startPoint x: 624, startPoint y: 224, endPoint x: 490, endPoint y: 276, distance: 144.0
click at [620, 225] on modal-container "Select your Drone" at bounding box center [394, 222] width 789 height 444
click at [557, 57] on img at bounding box center [563, 62] width 15 height 15
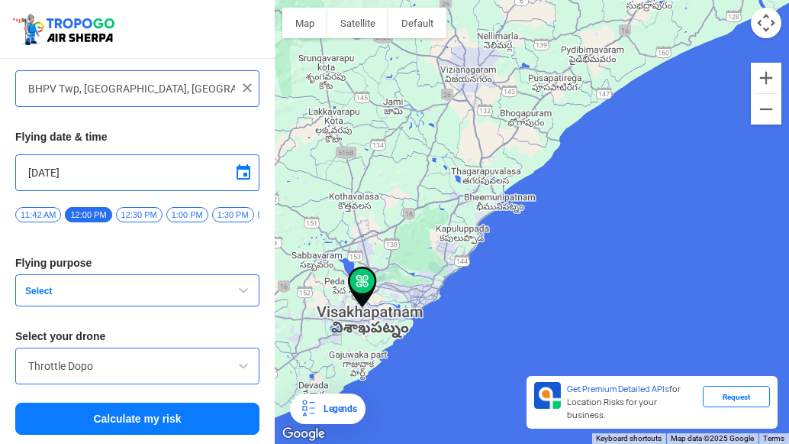
click at [83, 296] on span "Select" at bounding box center [114, 291] width 191 height 12
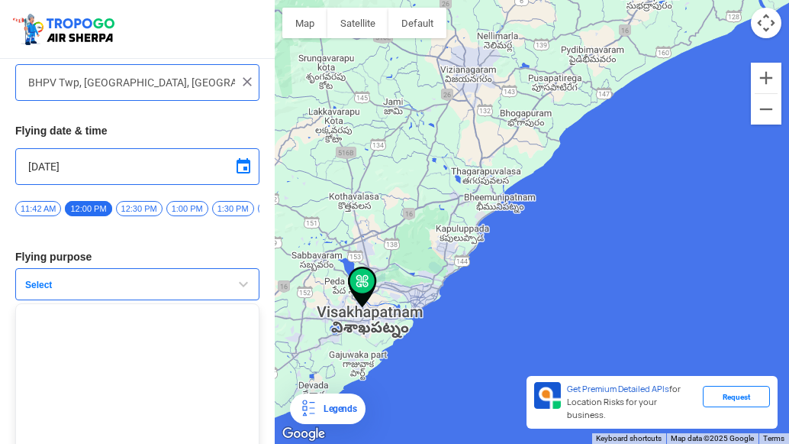
click at [131, 279] on button "Select" at bounding box center [137, 284] width 244 height 32
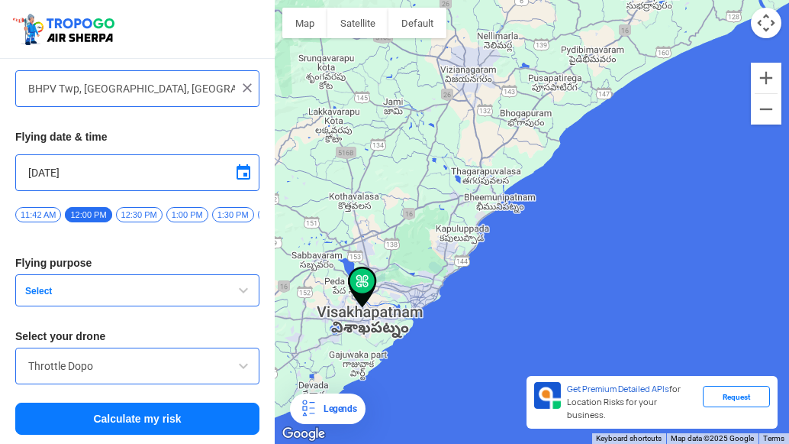
click at [234, 360] on span at bounding box center [243, 365] width 18 height 18
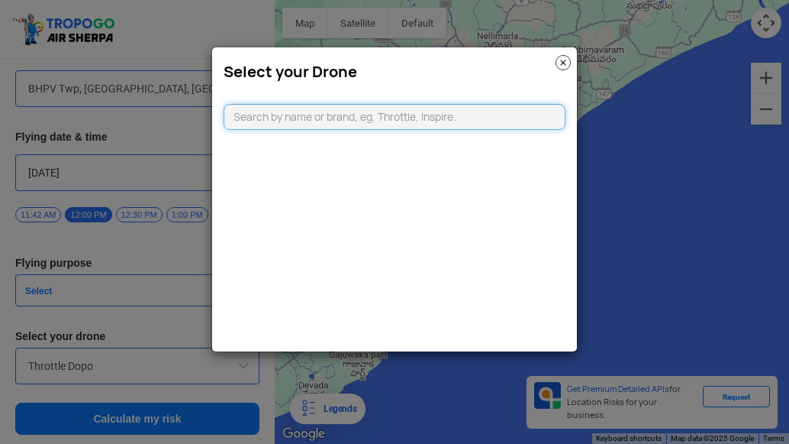
click at [315, 119] on input "text" at bounding box center [395, 117] width 342 height 26
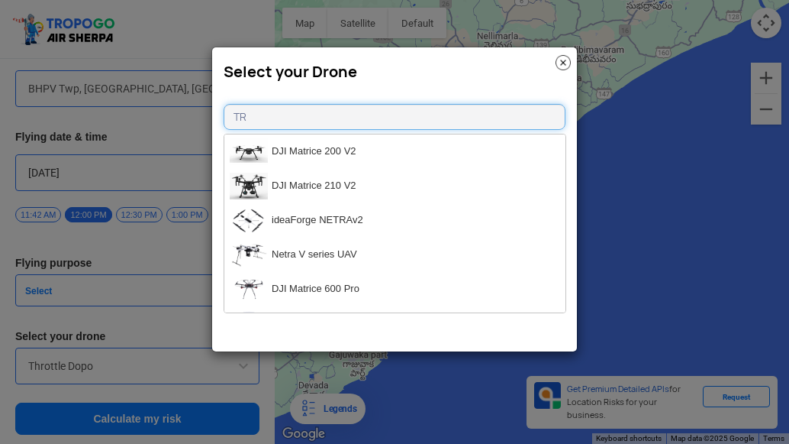
click at [315, 119] on input "TR" at bounding box center [395, 117] width 342 height 26
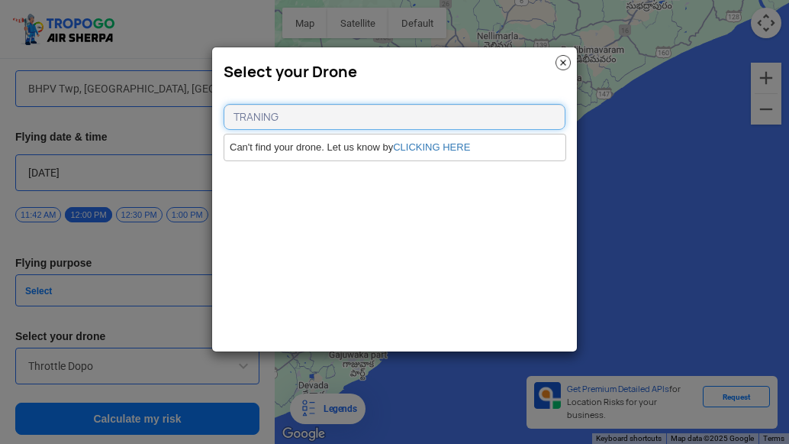
type input "TRANING"
click at [568, 60] on img at bounding box center [563, 62] width 15 height 15
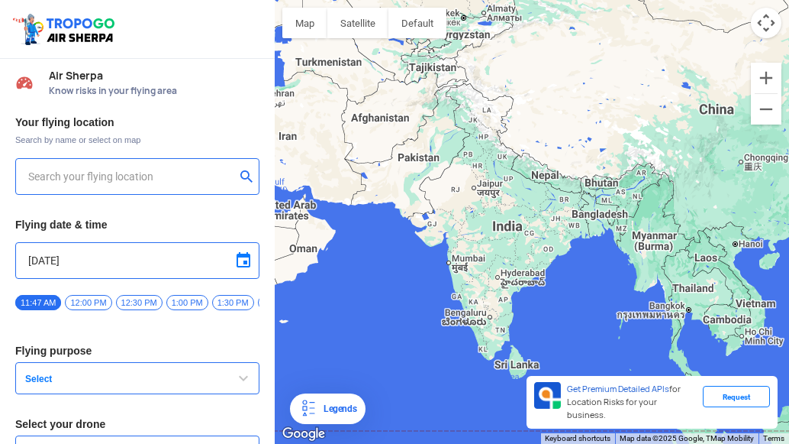
click at [241, 386] on span "button" at bounding box center [243, 378] width 18 height 18
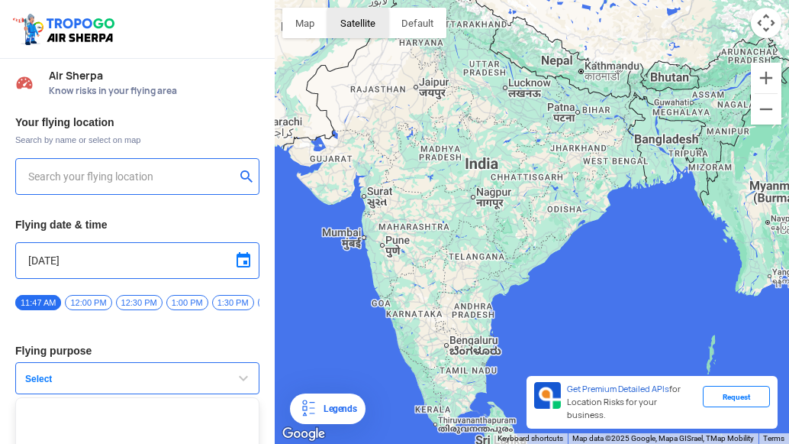
click at [359, 33] on button "Satellite" at bounding box center [357, 23] width 61 height 31
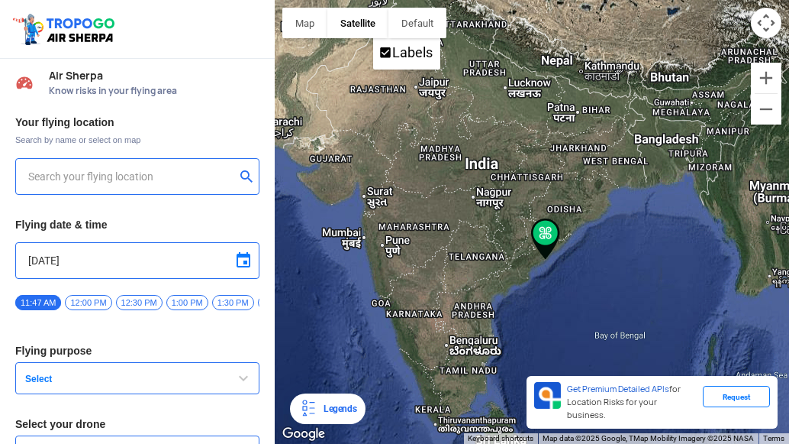
type input "[GEOGRAPHIC_DATA], [GEOGRAPHIC_DATA], [GEOGRAPHIC_DATA], [GEOGRAPHIC_DATA] 5300…"
click at [194, 385] on span "Select" at bounding box center [114, 379] width 191 height 12
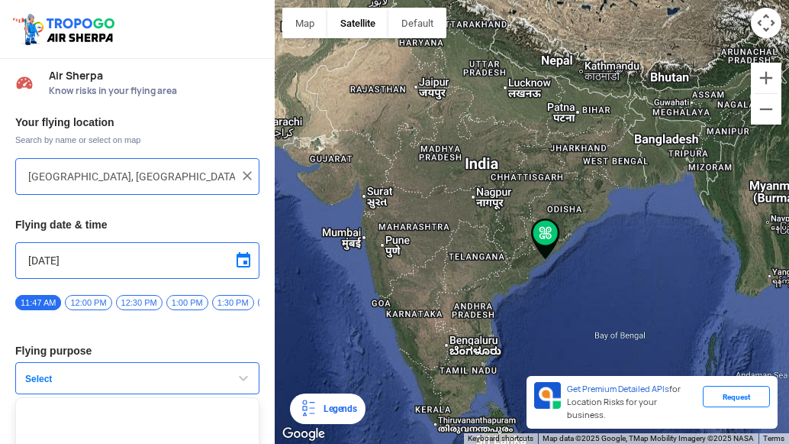
click at [194, 385] on span "Select" at bounding box center [114, 379] width 191 height 12
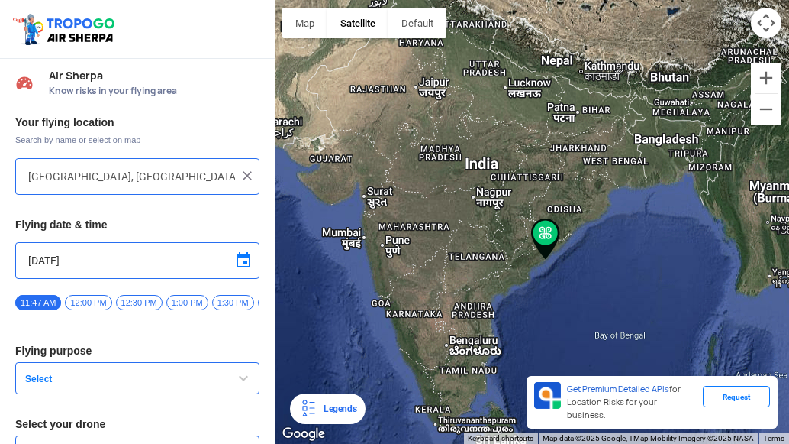
click at [194, 385] on span "Select" at bounding box center [114, 379] width 191 height 12
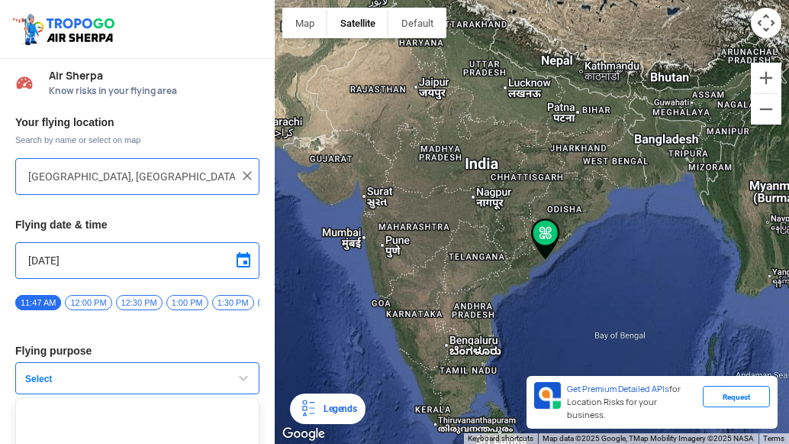
click at [194, 385] on span "Select" at bounding box center [114, 379] width 191 height 12
click at [215, 377] on button "Select" at bounding box center [137, 378] width 244 height 32
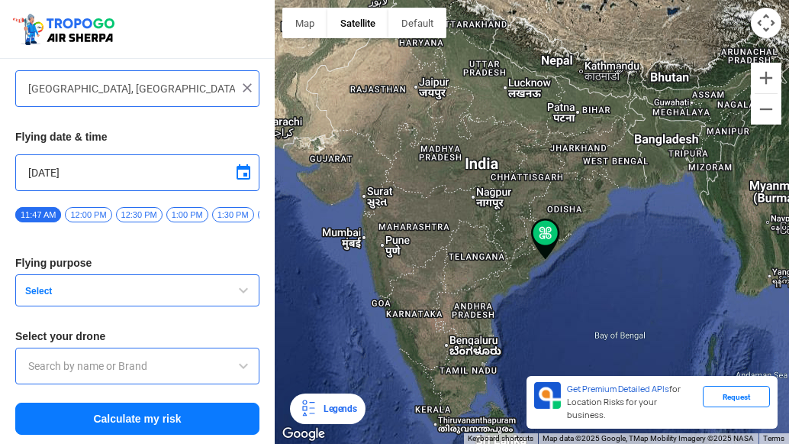
scroll to position [94, 0]
click at [206, 280] on button "Select" at bounding box center [137, 290] width 244 height 32
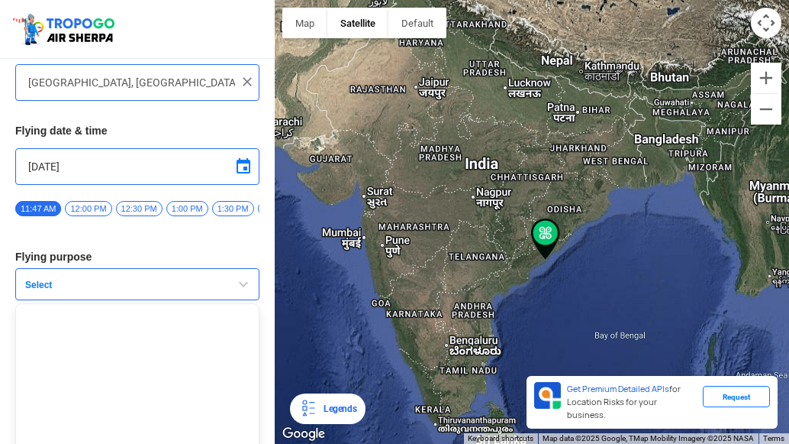
click at [209, 279] on button "Select" at bounding box center [137, 284] width 244 height 32
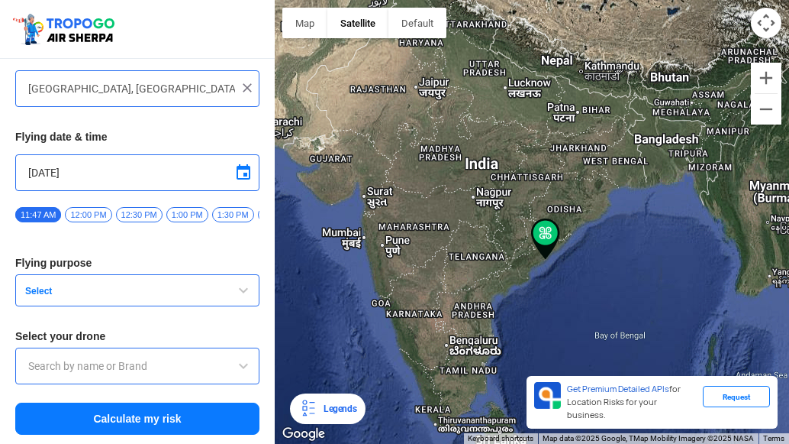
click at [209, 279] on button "Select" at bounding box center [137, 290] width 244 height 32
click at [236, 291] on span "button" at bounding box center [243, 290] width 18 height 18
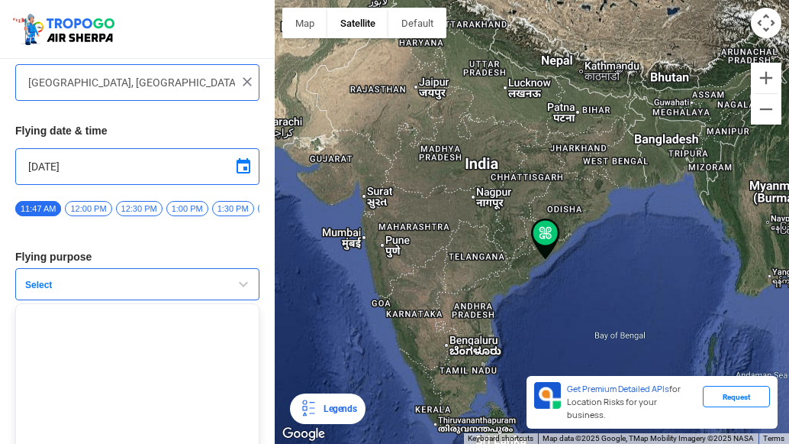
click at [236, 291] on span "button" at bounding box center [243, 284] width 18 height 18
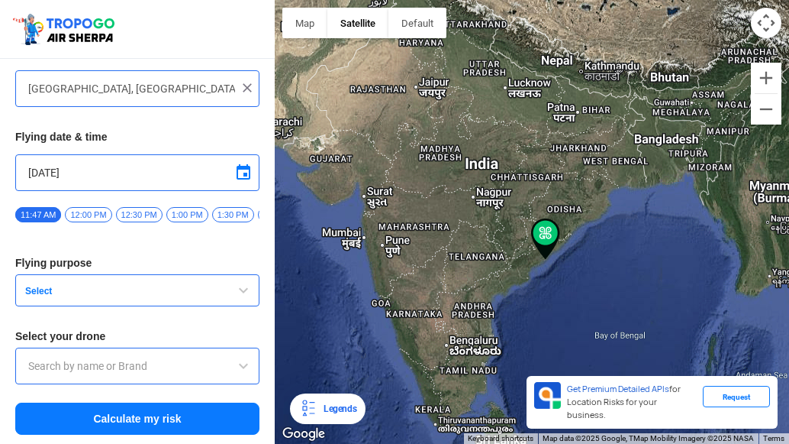
click at [243, 85] on img at bounding box center [247, 87] width 15 height 15
click at [129, 89] on input "text" at bounding box center [131, 88] width 207 height 18
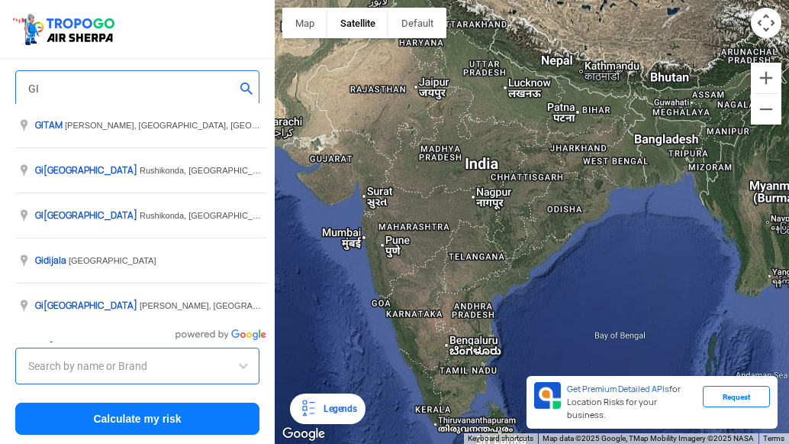
type input "G"
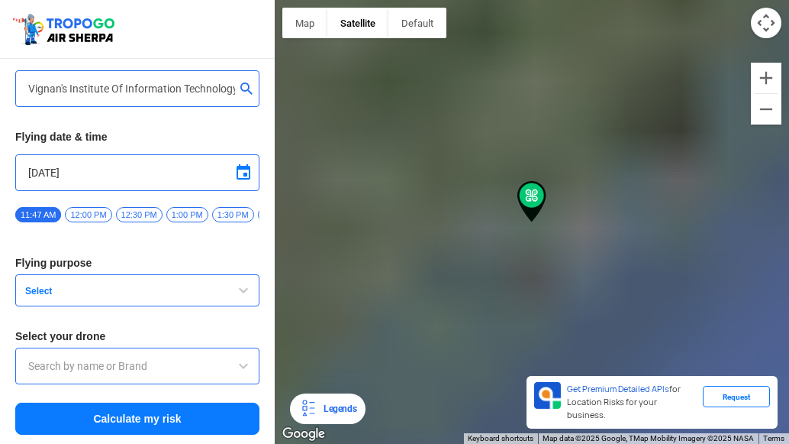
type input "[GEOGRAPHIC_DATA], [GEOGRAPHIC_DATA] 530049, [GEOGRAPHIC_DATA]"
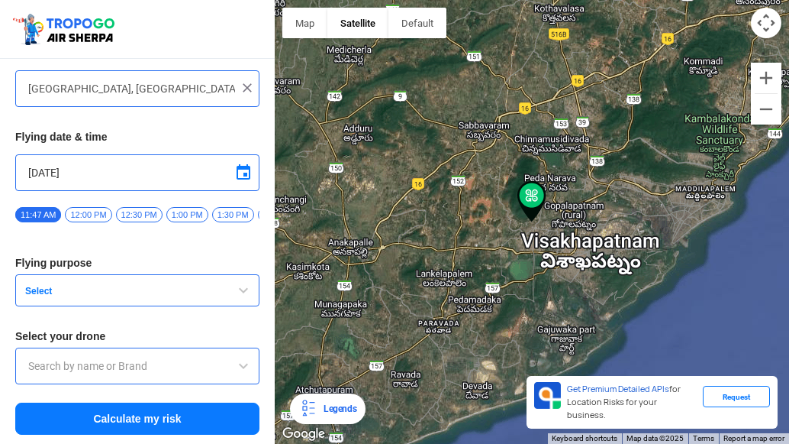
click at [337, 413] on div "Legends" at bounding box center [337, 408] width 39 height 18
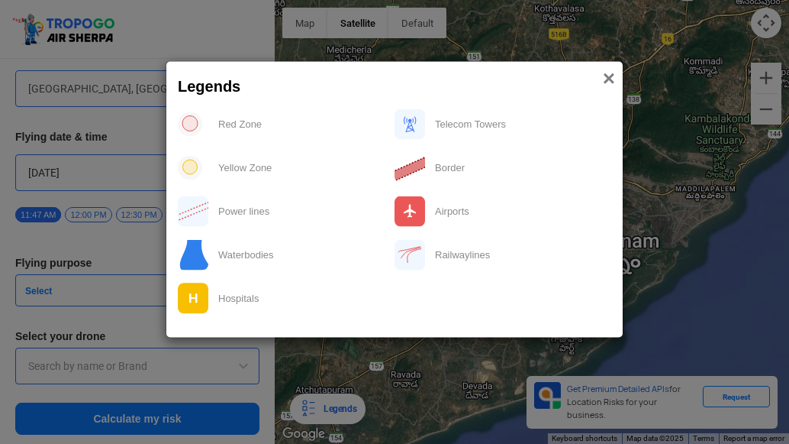
click at [611, 82] on span "×" at bounding box center [609, 78] width 12 height 24
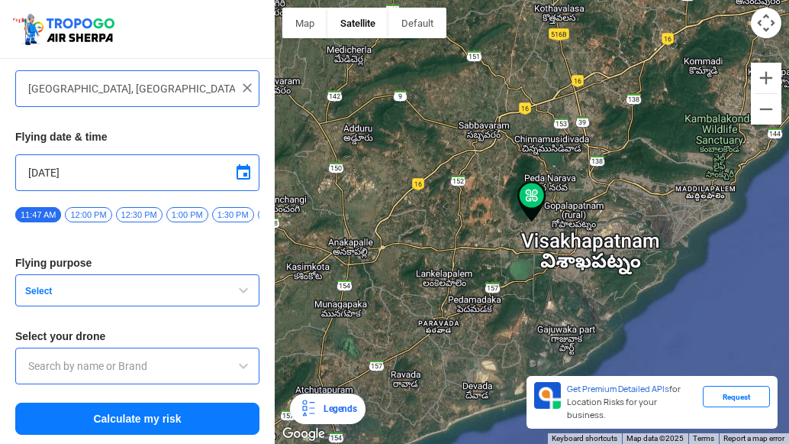
click at [147, 273] on div "Your flying location Search by name or select on map Block D, [GEOGRAPHIC_DATA]…" at bounding box center [137, 232] width 275 height 424
click at [148, 282] on button "Select" at bounding box center [137, 290] width 244 height 32
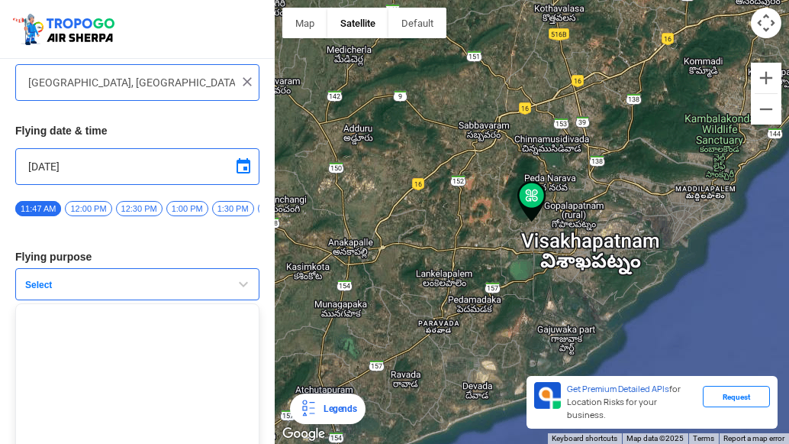
click at [92, 211] on span "12:00 PM" at bounding box center [88, 208] width 47 height 15
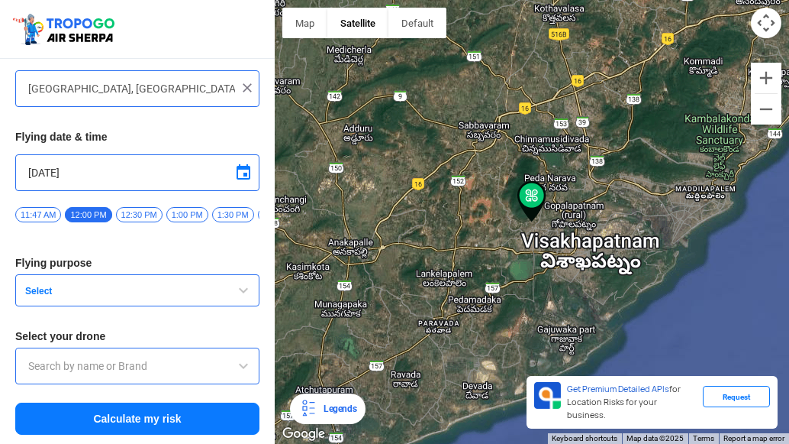
click at [169, 376] on div at bounding box center [137, 365] width 244 height 37
click at [168, 364] on input "text" at bounding box center [137, 365] width 218 height 18
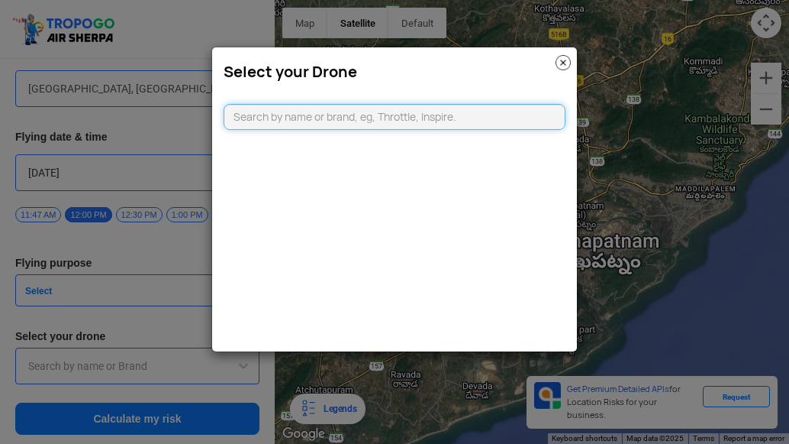
click at [321, 128] on input "text" at bounding box center [395, 117] width 342 height 26
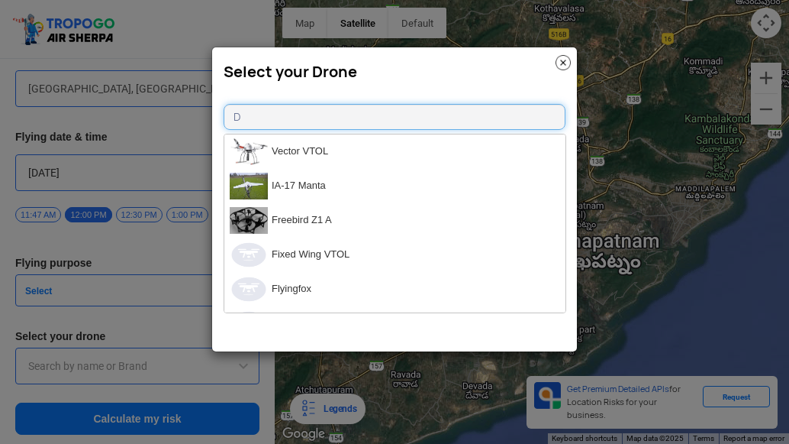
click at [269, 119] on input "D" at bounding box center [395, 117] width 342 height 26
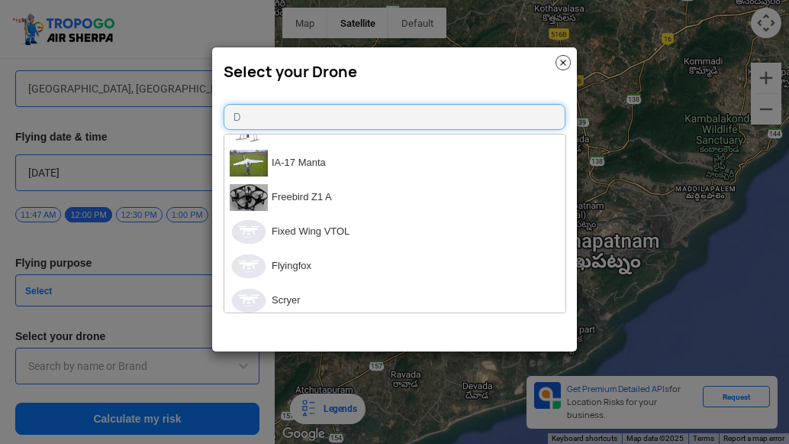
scroll to position [0, 0]
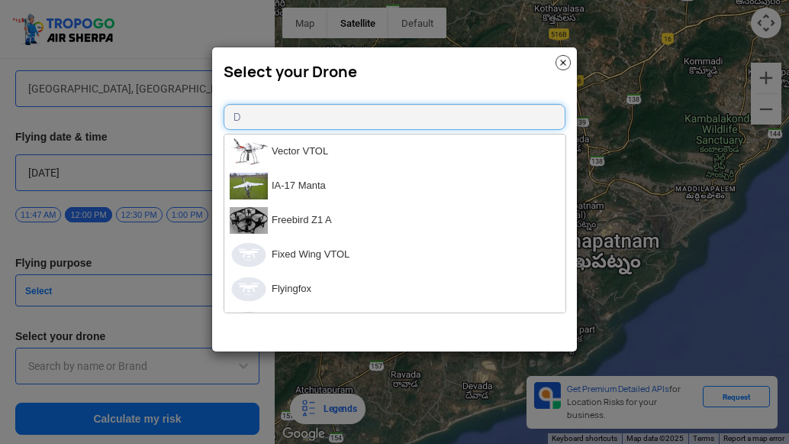
type input "D"
click at [654, 136] on modal-container "Select your Drone D Vector VTOL IA-17 Manta Freebird Z1 A Fixed Wing VTOL Flyin…" at bounding box center [394, 222] width 789 height 444
click at [561, 64] on img at bounding box center [563, 62] width 15 height 15
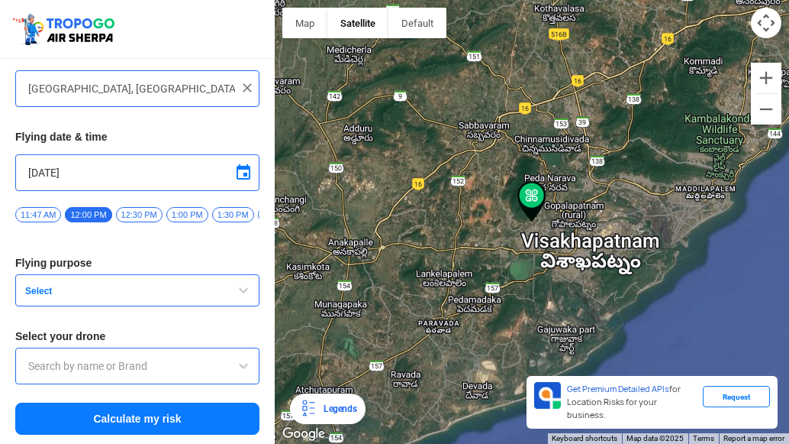
click at [240, 289] on span "button" at bounding box center [243, 290] width 18 height 18
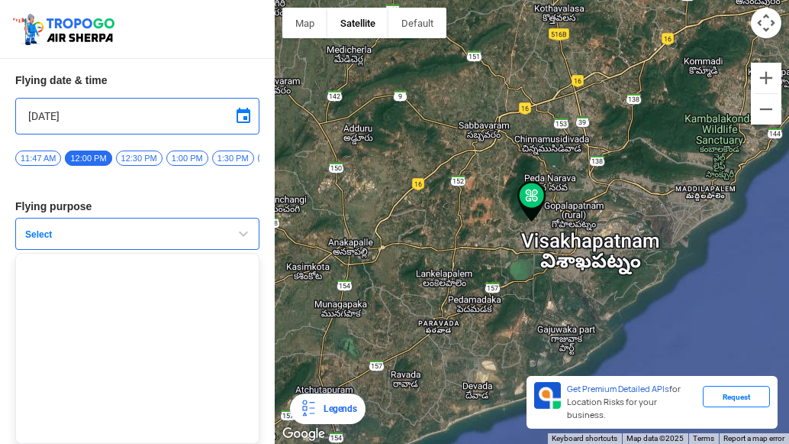
scroll to position [150, 0]
